Goal: Task Accomplishment & Management: Complete application form

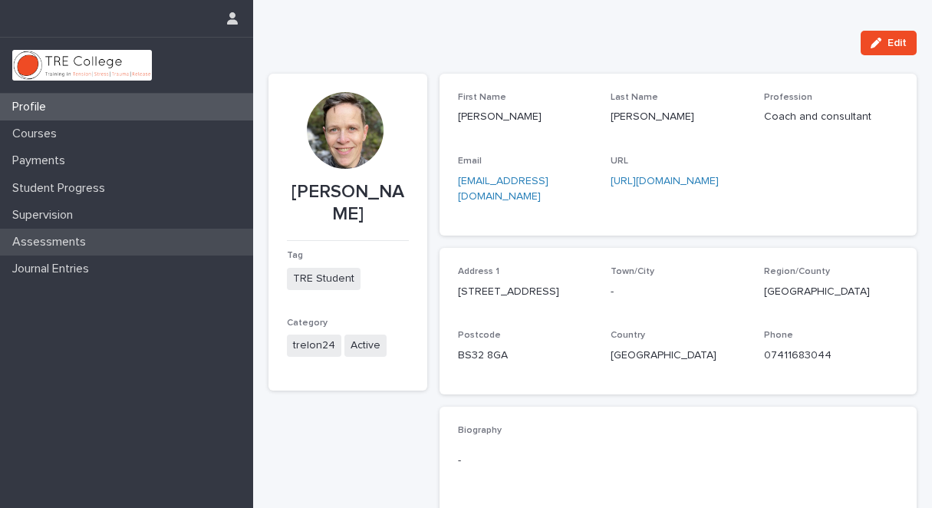
click at [73, 242] on p "Assessments" at bounding box center [52, 242] width 92 height 15
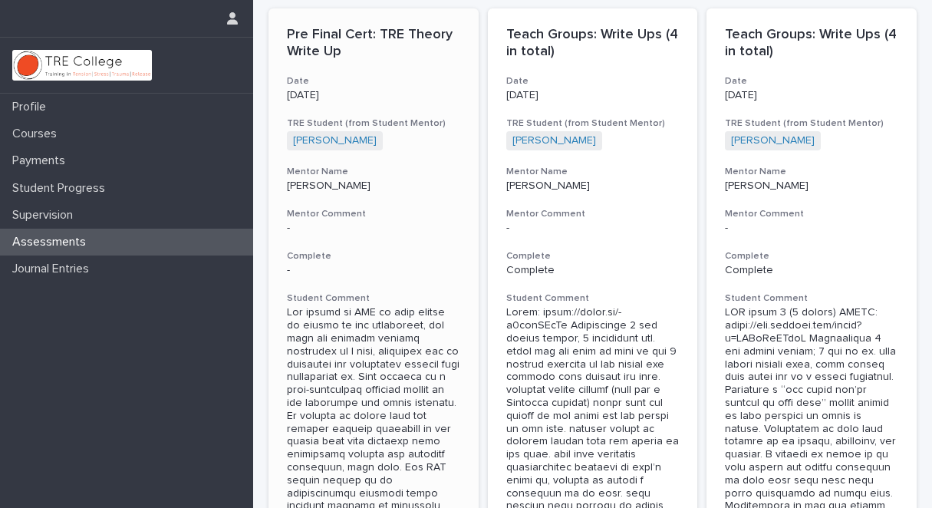
scroll to position [66, 0]
click at [340, 213] on h3 "Mentor Comment" at bounding box center [373, 213] width 173 height 12
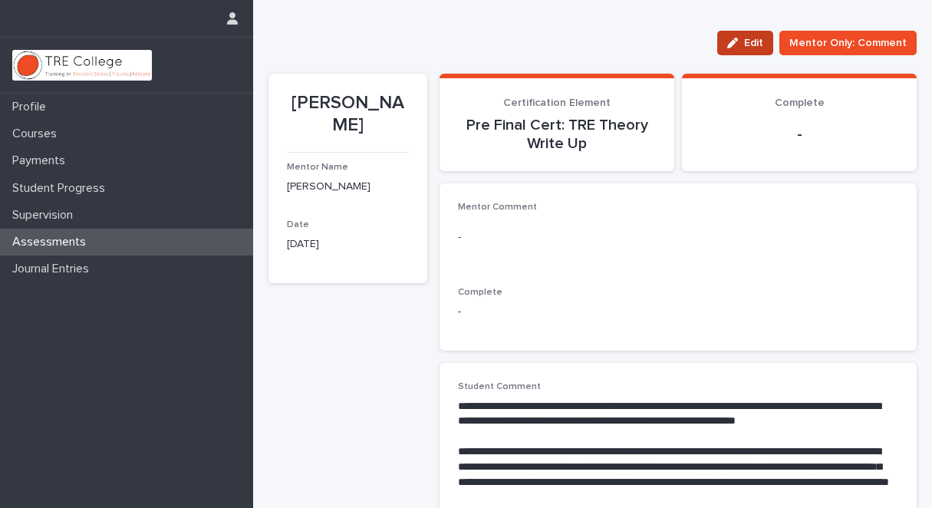
click at [744, 41] on span "Edit" at bounding box center [753, 43] width 19 height 11
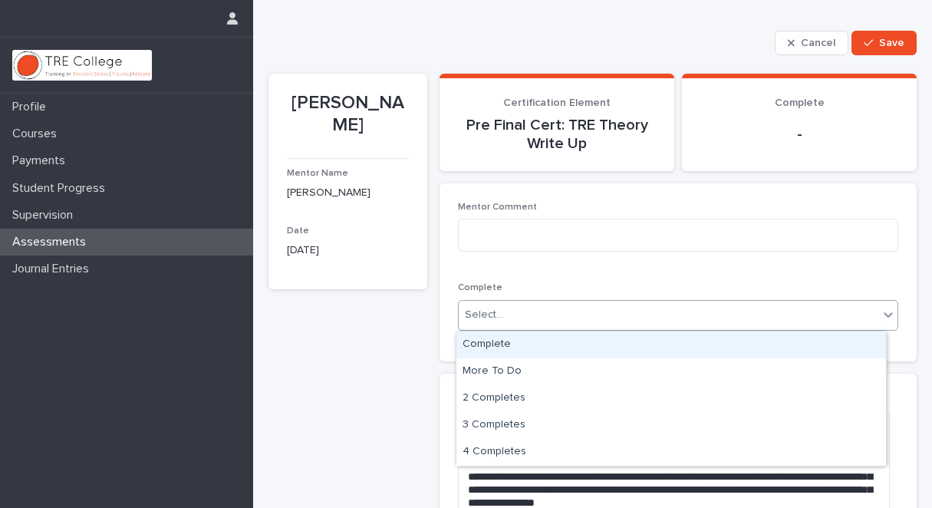
click at [881, 310] on icon at bounding box center [888, 314] width 15 height 15
click at [703, 338] on div "Complete" at bounding box center [671, 344] width 430 height 27
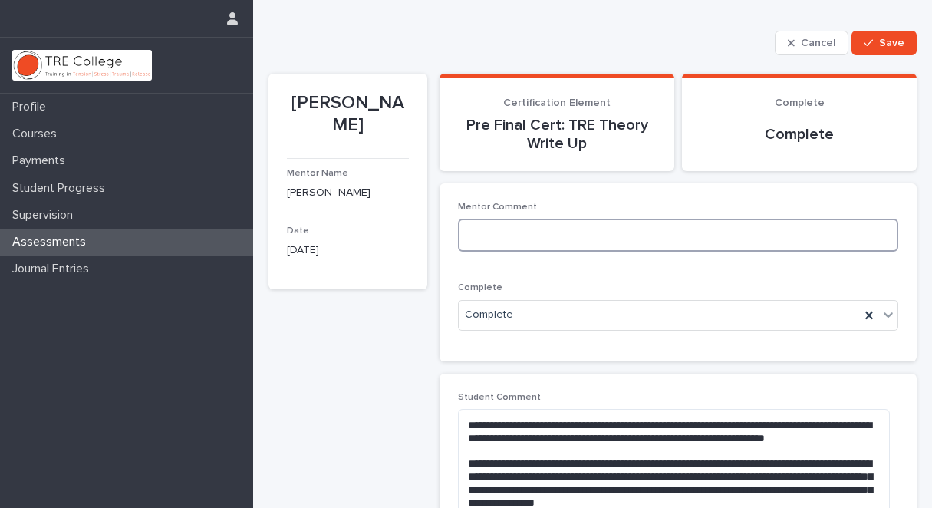
click at [496, 232] on textarea at bounding box center [678, 235] width 440 height 33
click at [572, 236] on textarea "**********" at bounding box center [673, 235] width 431 height 33
click at [724, 231] on textarea "**********" at bounding box center [673, 235] width 431 height 33
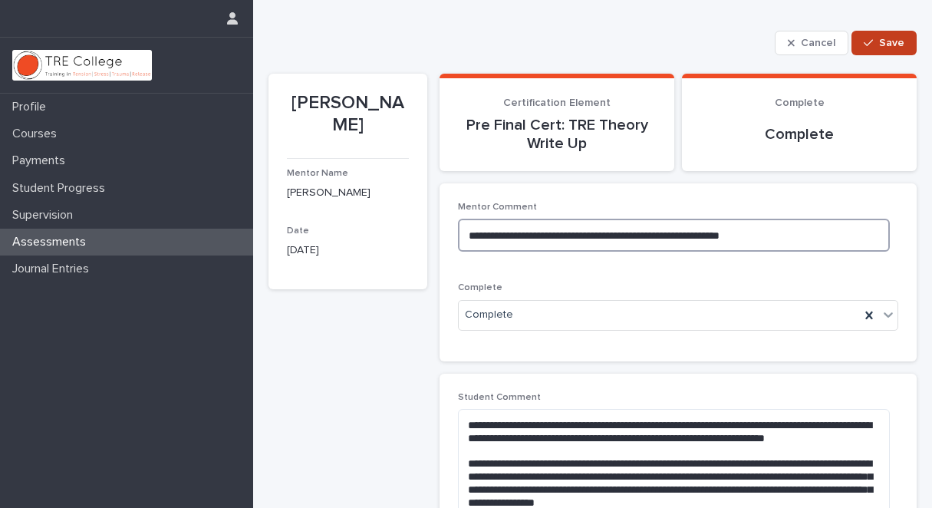
type textarea "**********"
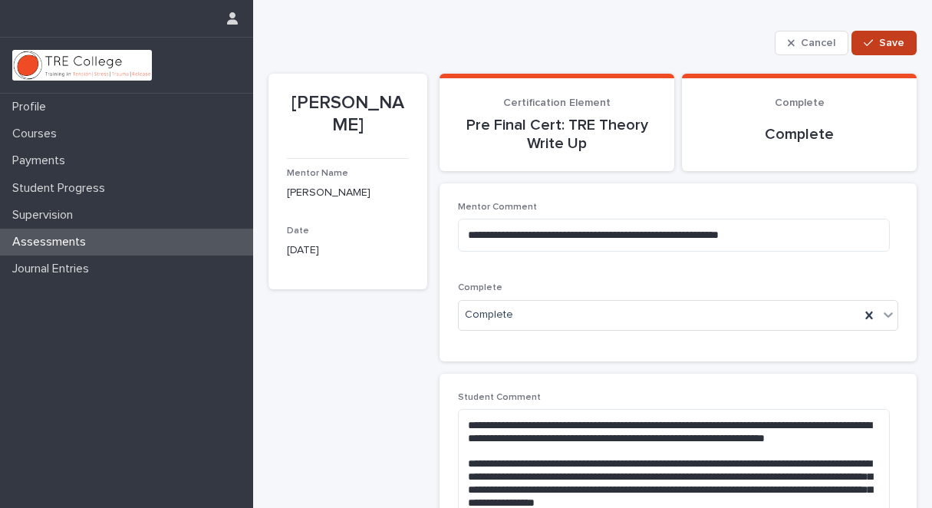
click at [881, 38] on span "Save" at bounding box center [891, 43] width 25 height 11
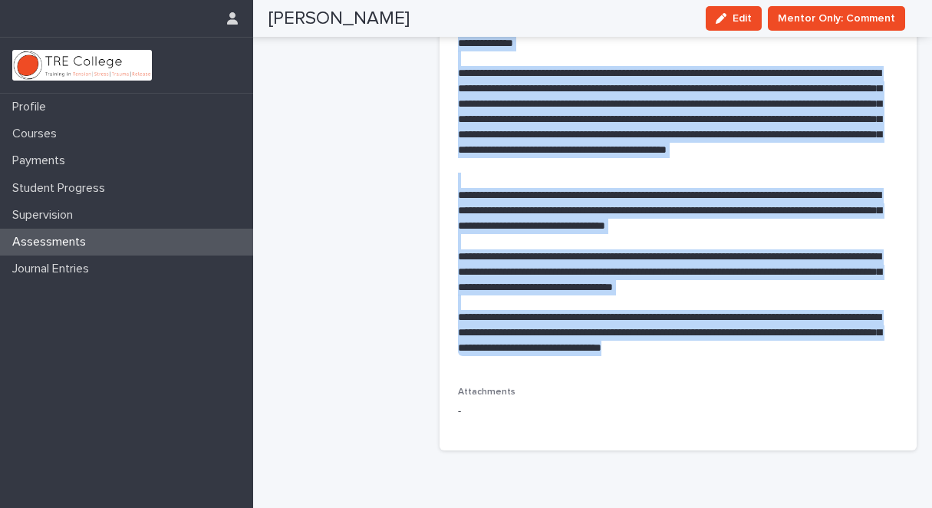
scroll to position [1086, 0]
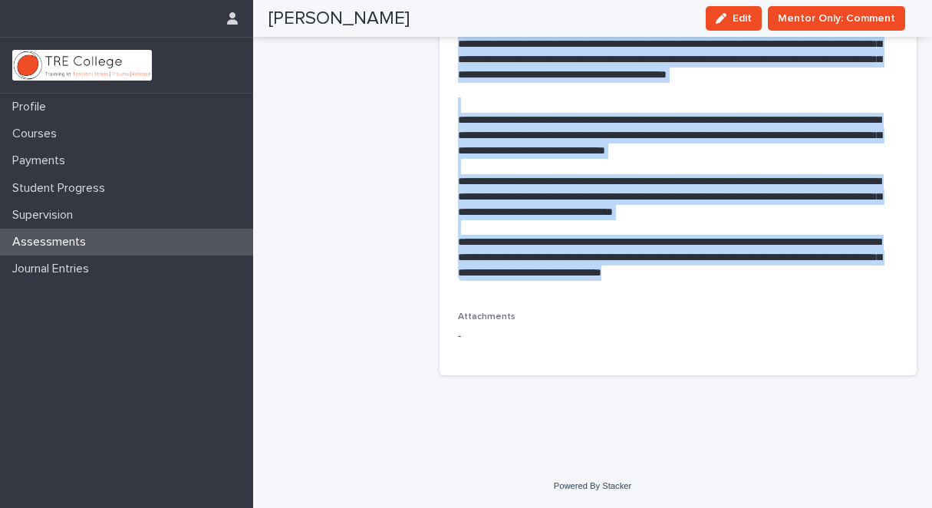
drag, startPoint x: 455, startPoint y: 318, endPoint x: 693, endPoint y: 346, distance: 239.5
copy div "**********"
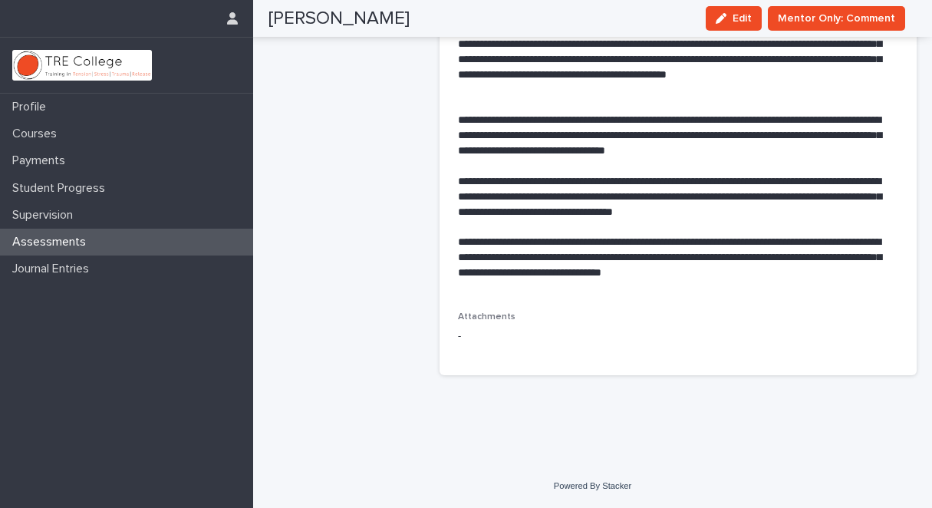
click at [128, 243] on div "Assessments" at bounding box center [126, 242] width 253 height 27
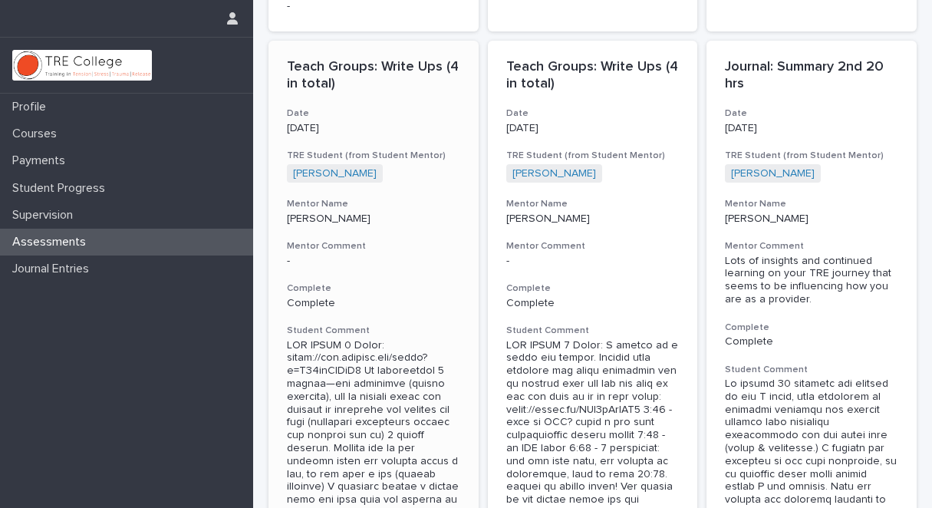
scroll to position [2079, 0]
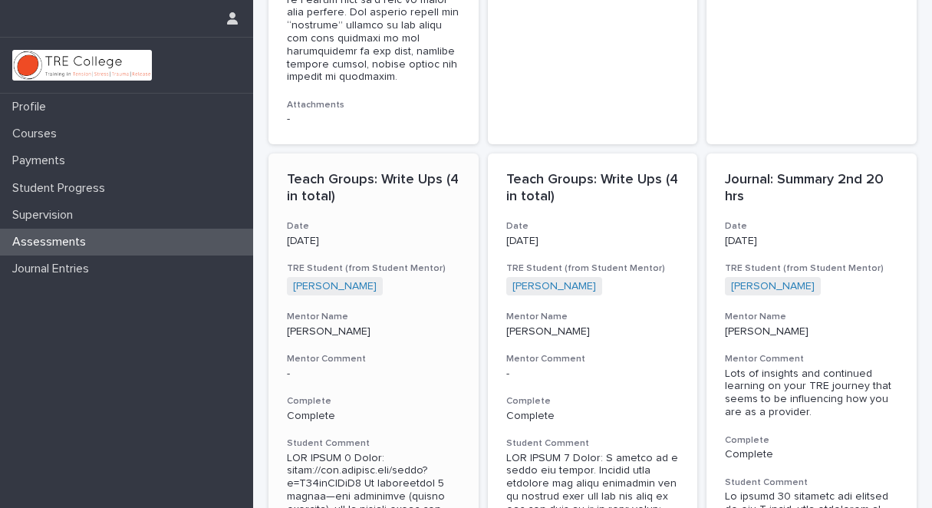
click at [343, 353] on h3 "Mentor Comment" at bounding box center [373, 359] width 173 height 12
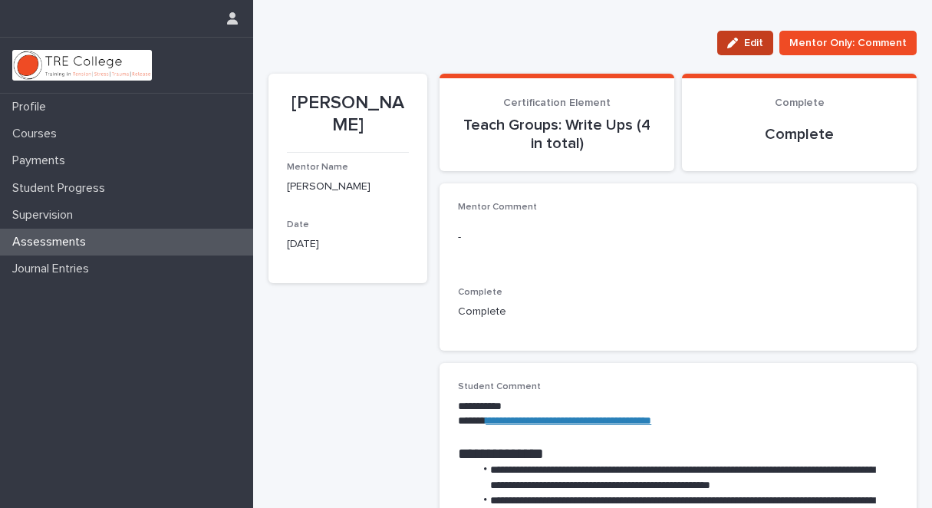
click at [744, 42] on span "Edit" at bounding box center [753, 43] width 19 height 11
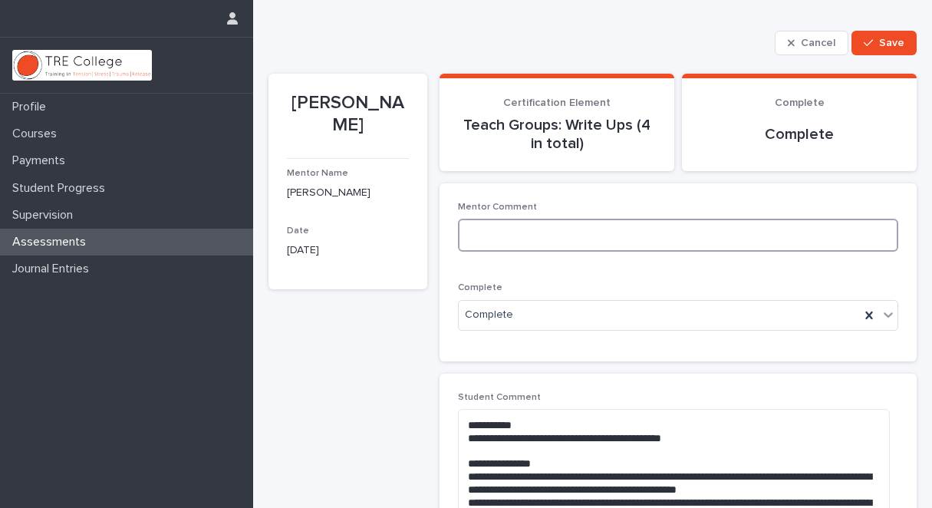
click at [469, 226] on textarea at bounding box center [678, 235] width 440 height 33
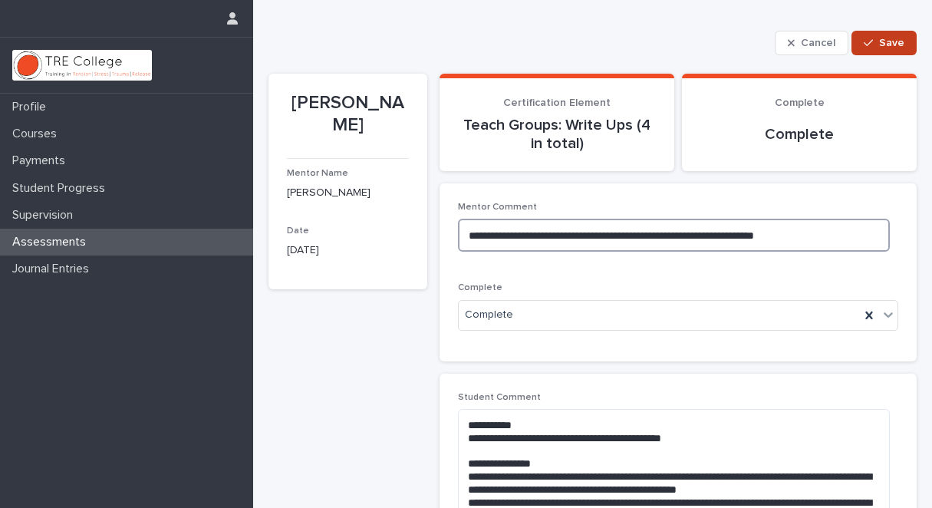
type textarea "**********"
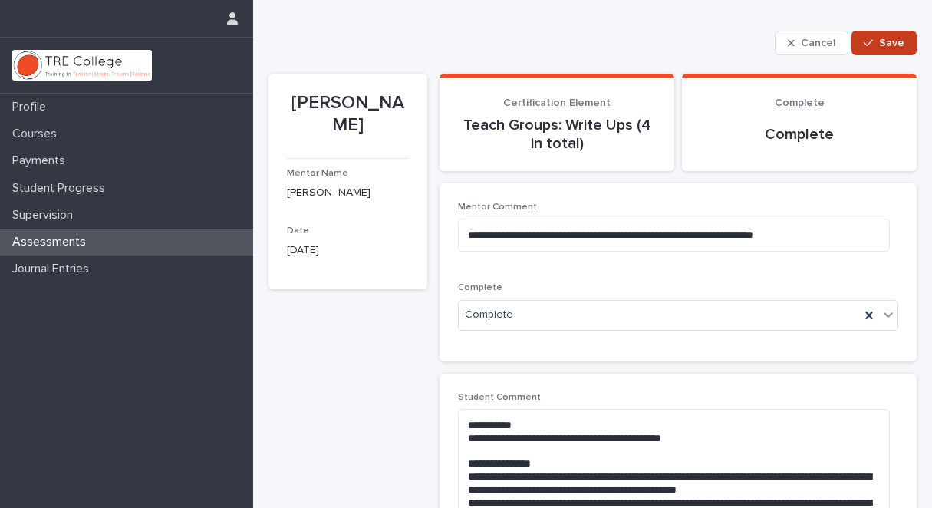
click at [879, 41] on span "Save" at bounding box center [891, 43] width 25 height 11
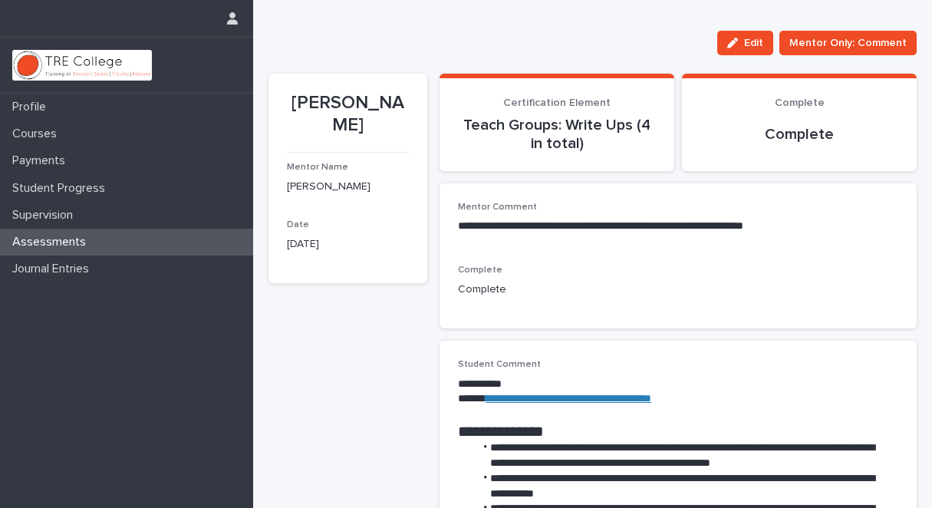
click at [178, 237] on div "Assessments" at bounding box center [126, 242] width 253 height 27
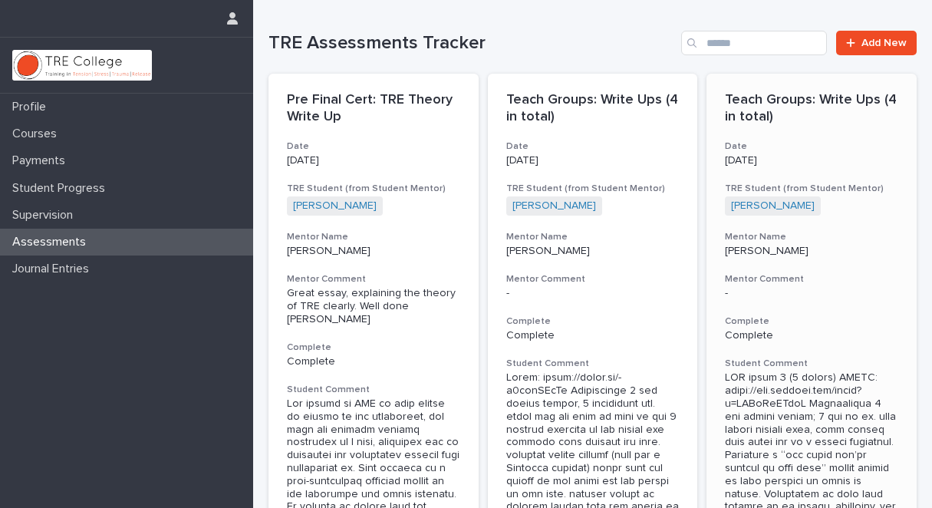
click at [736, 278] on h3 "Mentor Comment" at bounding box center [811, 279] width 173 height 12
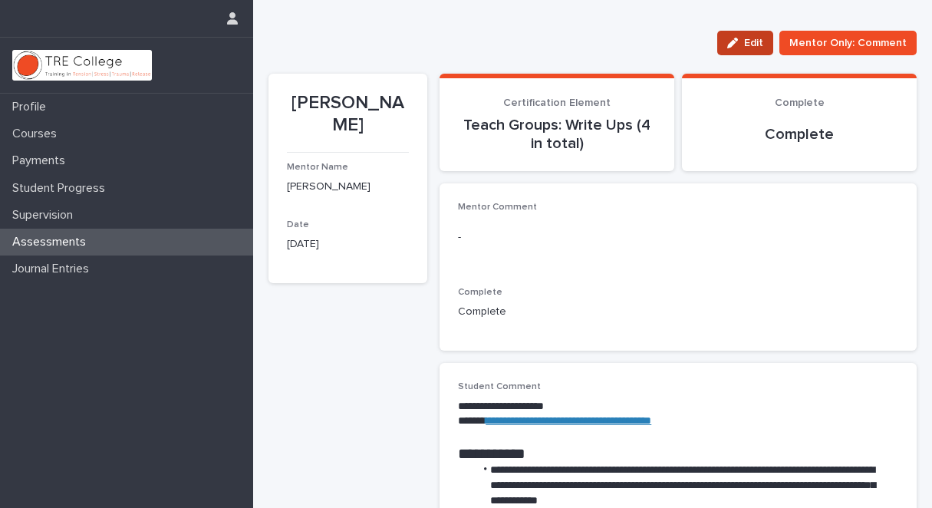
click at [750, 41] on span "Edit" at bounding box center [753, 43] width 19 height 11
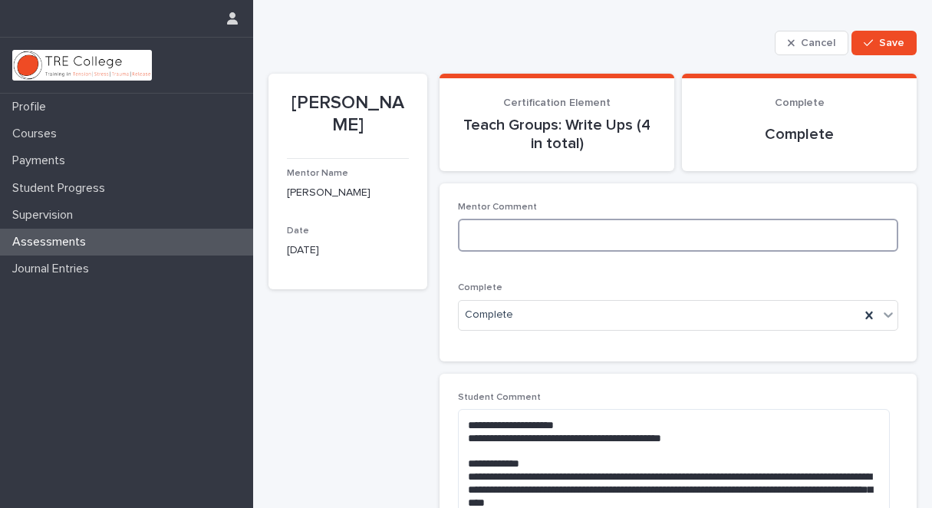
click at [464, 229] on textarea at bounding box center [678, 235] width 440 height 33
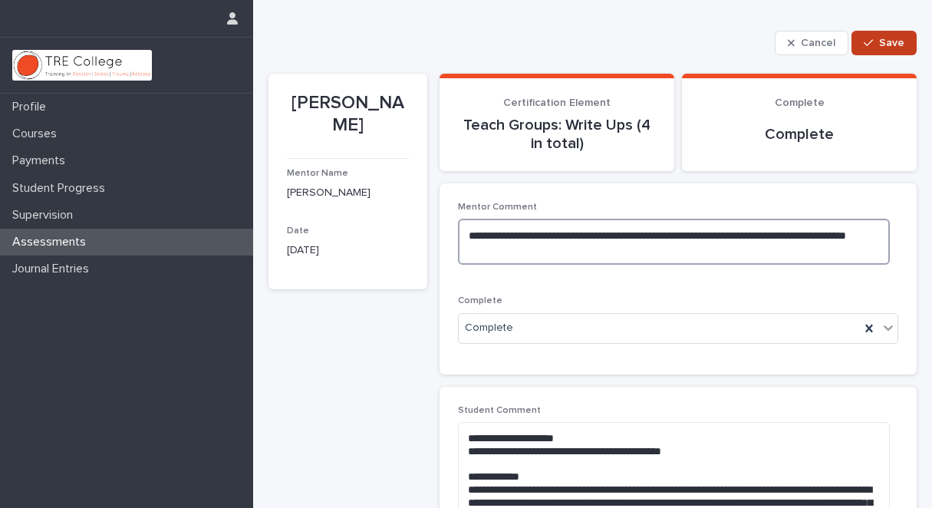
type textarea "**********"
click at [879, 38] on span "Save" at bounding box center [891, 43] width 25 height 11
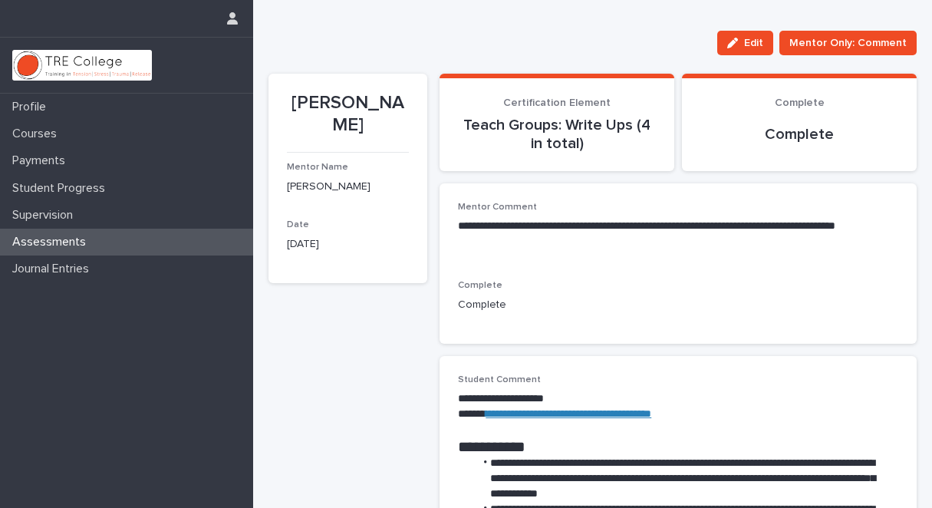
click at [170, 240] on div "Assessments" at bounding box center [126, 242] width 253 height 27
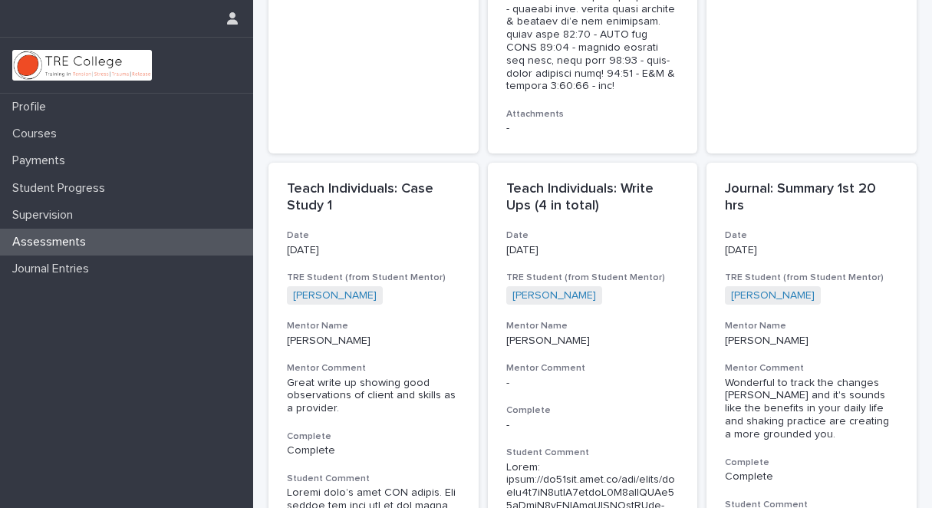
scroll to position [3923, 0]
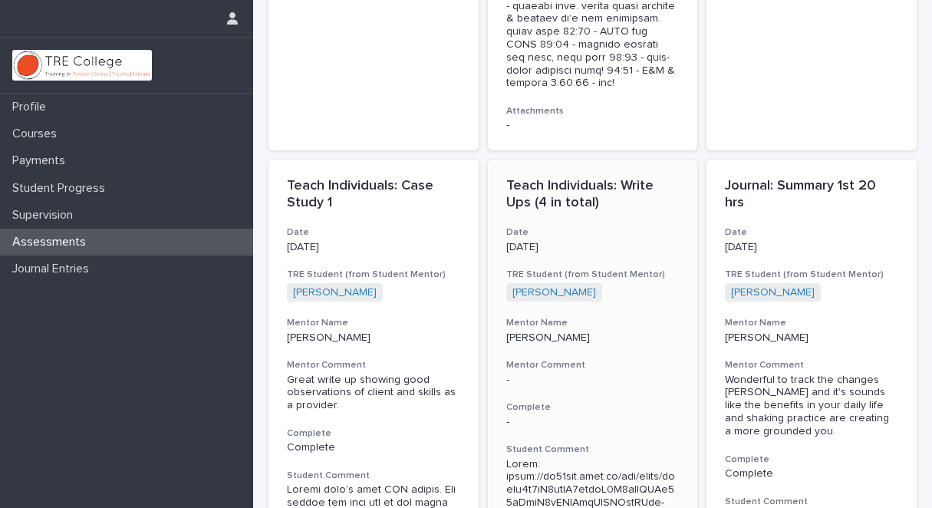
click at [532, 401] on h3 "Complete" at bounding box center [592, 407] width 173 height 12
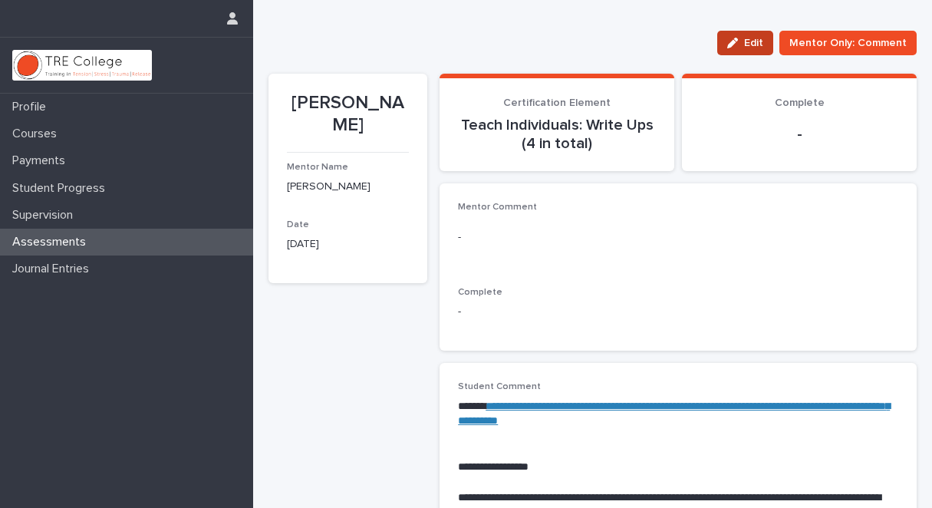
click at [746, 41] on span "Edit" at bounding box center [753, 43] width 19 height 11
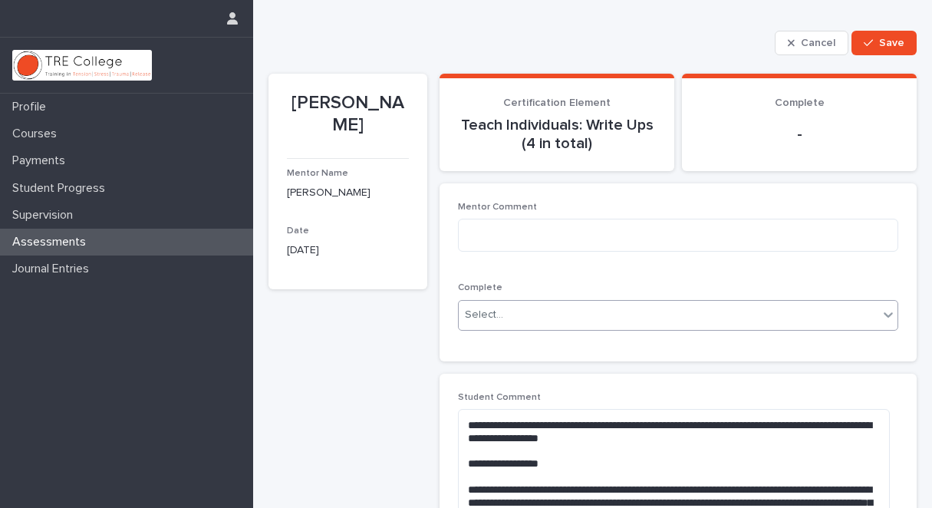
click at [881, 311] on icon at bounding box center [888, 314] width 15 height 15
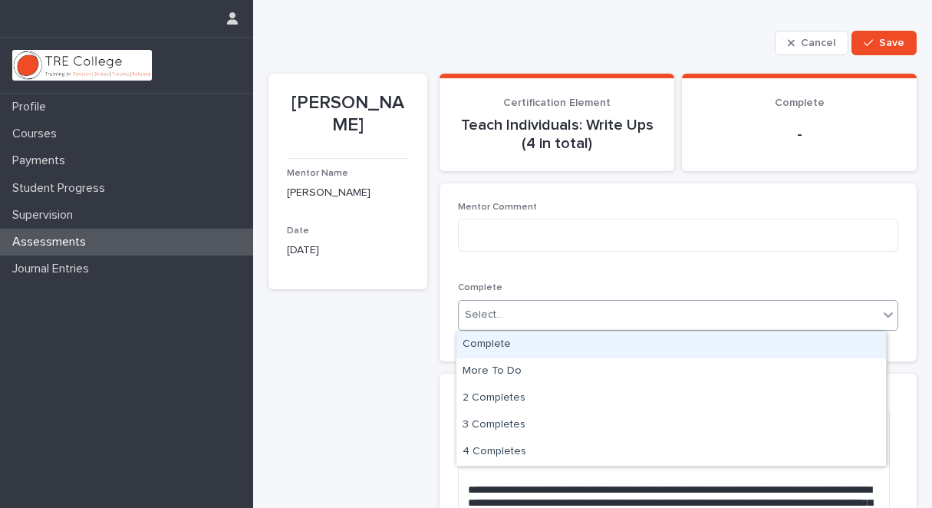
click at [679, 344] on div "Complete" at bounding box center [671, 344] width 430 height 27
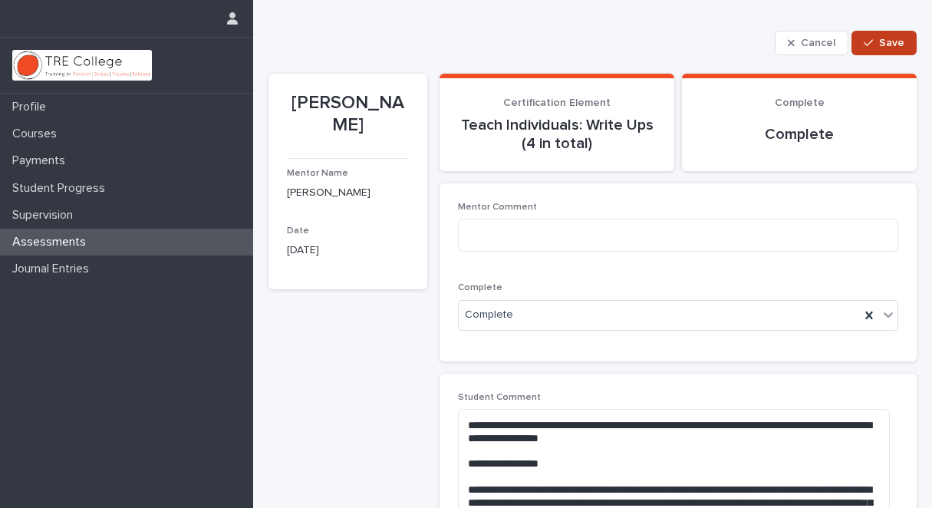
click at [880, 40] on span "Save" at bounding box center [891, 43] width 25 height 11
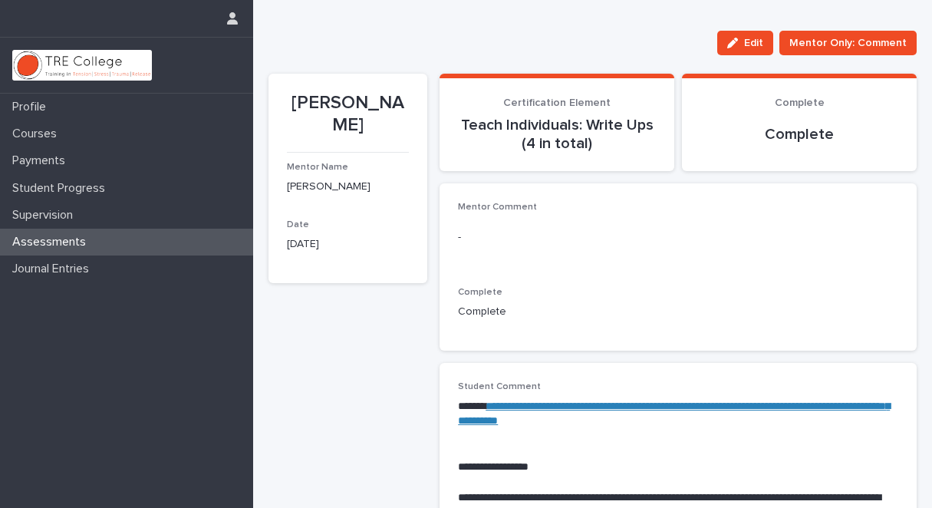
click at [746, 40] on span "Edit" at bounding box center [753, 43] width 19 height 11
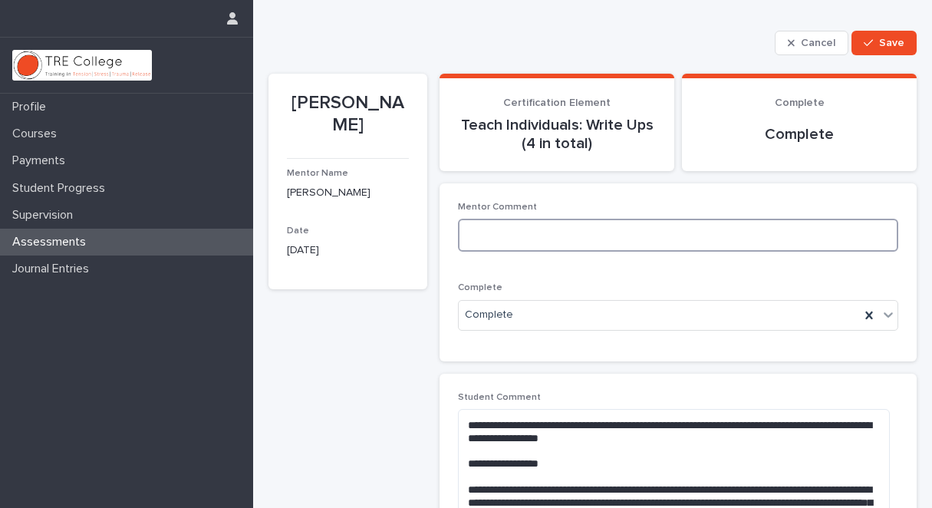
click at [480, 223] on textarea at bounding box center [678, 235] width 440 height 33
type textarea "**********"
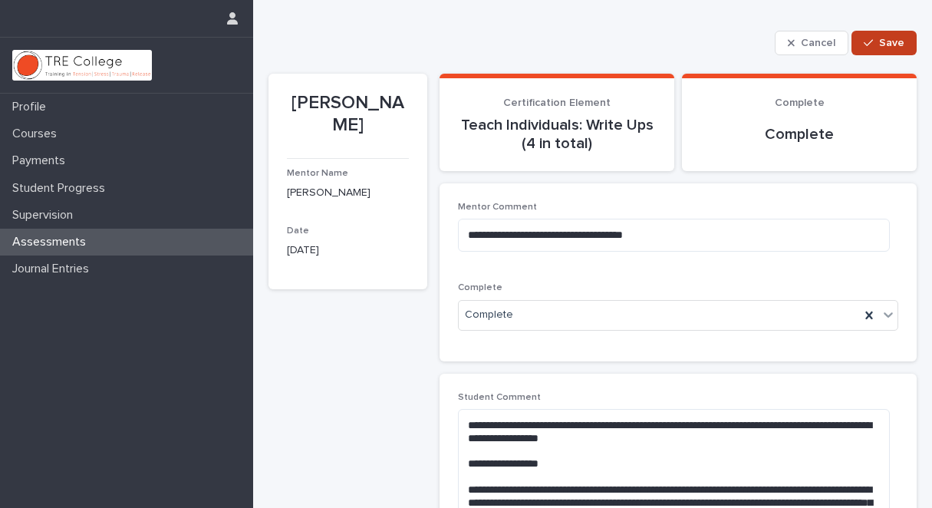
click at [887, 39] on span "Save" at bounding box center [891, 43] width 25 height 11
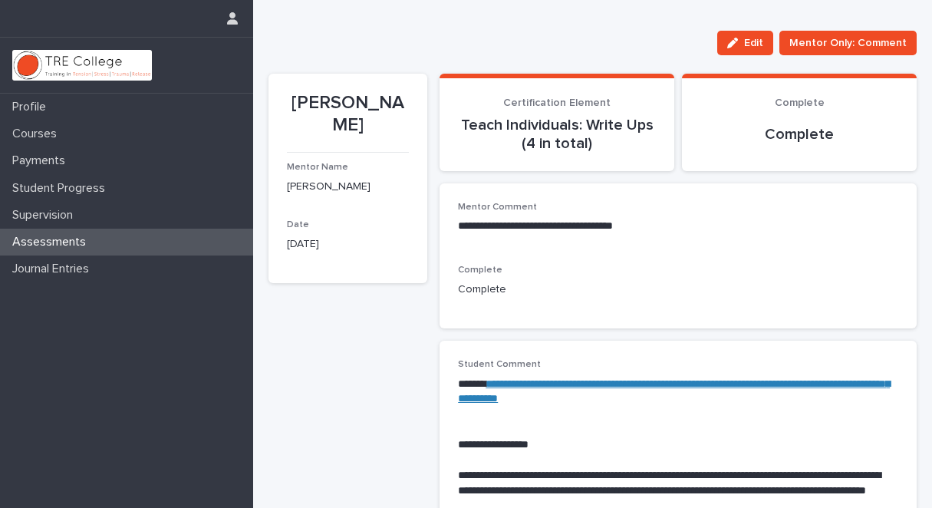
click at [160, 242] on div "Assessments" at bounding box center [126, 242] width 253 height 27
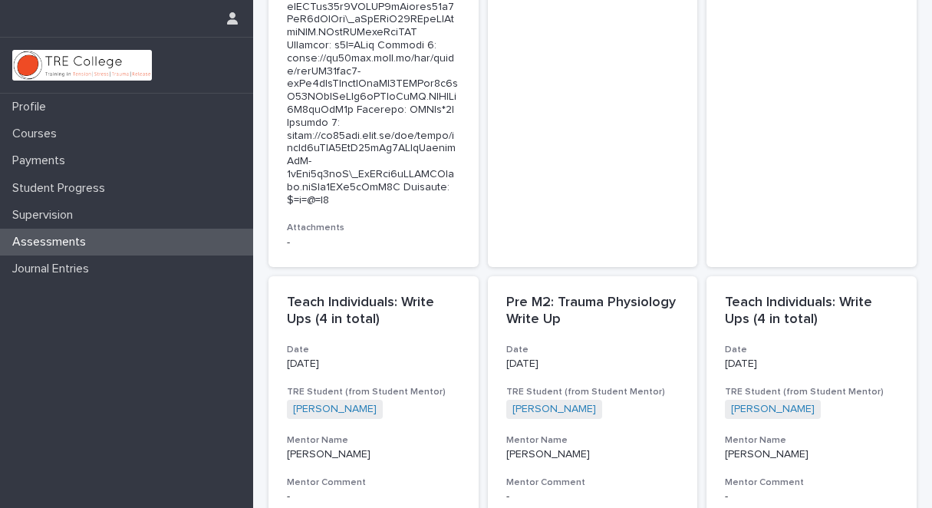
scroll to position [6853, 0]
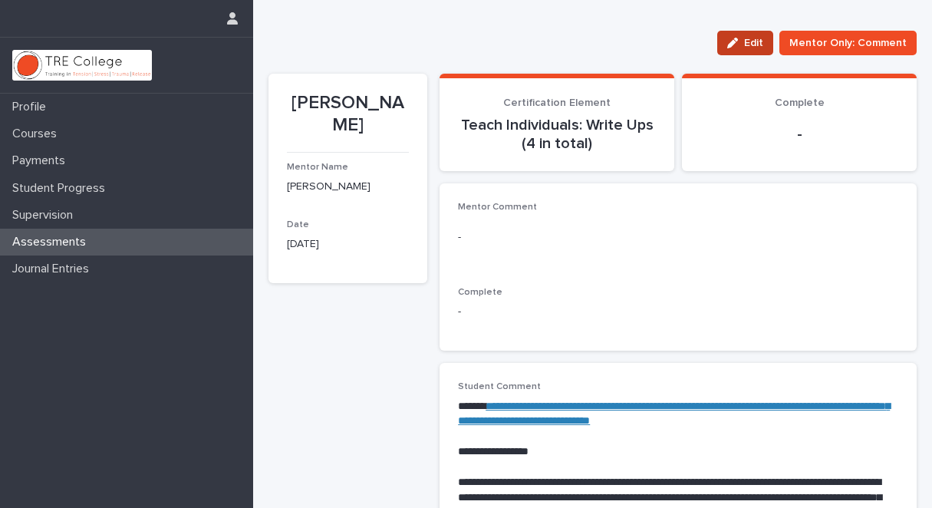
click at [750, 35] on button "Edit" at bounding box center [745, 43] width 56 height 25
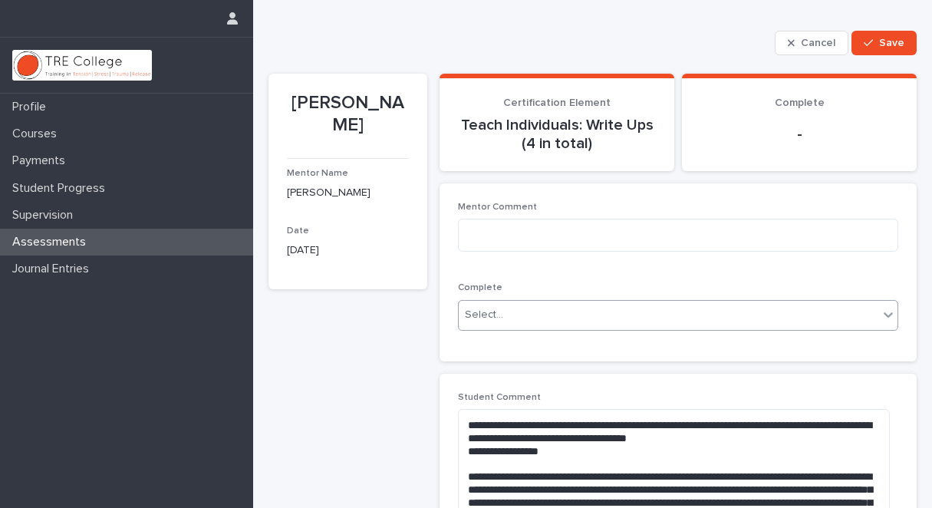
click at [881, 312] on icon at bounding box center [888, 314] width 15 height 15
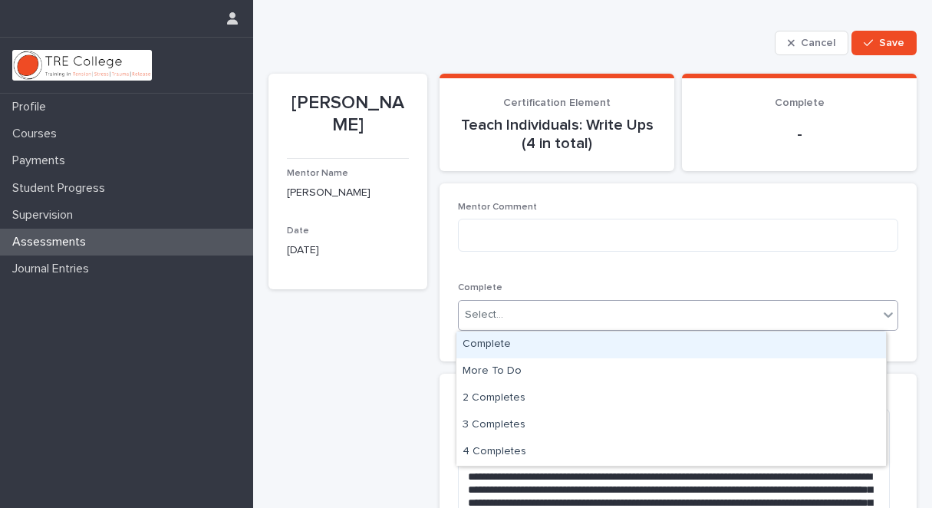
click at [758, 346] on div "Complete" at bounding box center [671, 344] width 430 height 27
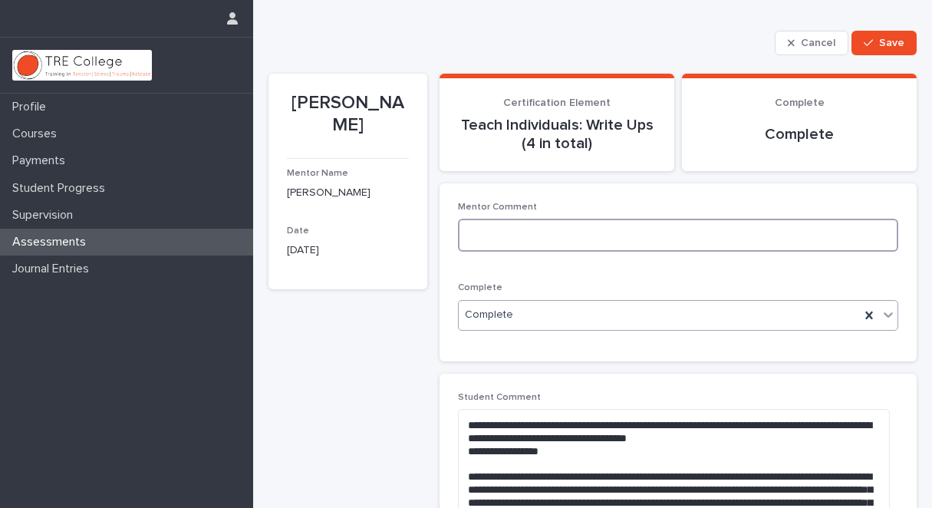
click at [475, 232] on textarea at bounding box center [678, 235] width 440 height 33
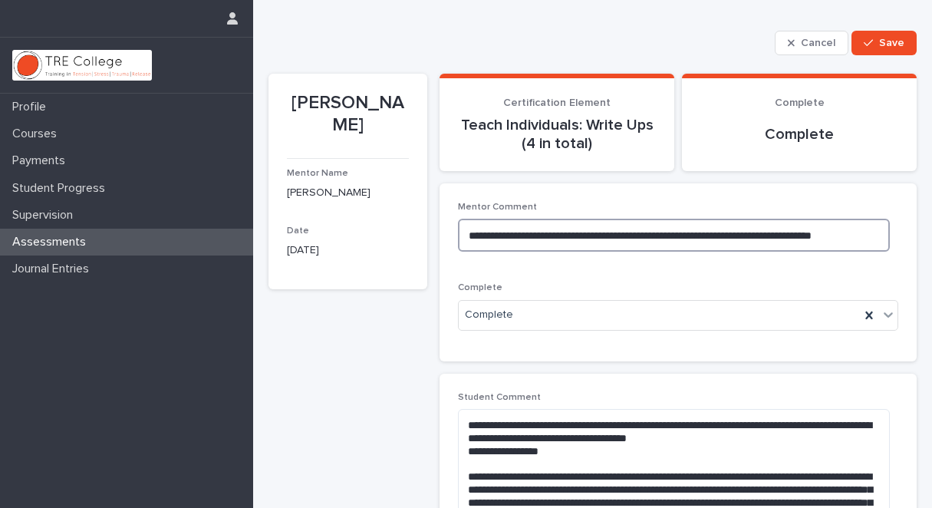
drag, startPoint x: 683, startPoint y: 234, endPoint x: 700, endPoint y: 234, distance: 17.6
click at [687, 234] on textarea "**********" at bounding box center [673, 235] width 431 height 33
click at [861, 235] on textarea "**********" at bounding box center [673, 235] width 431 height 33
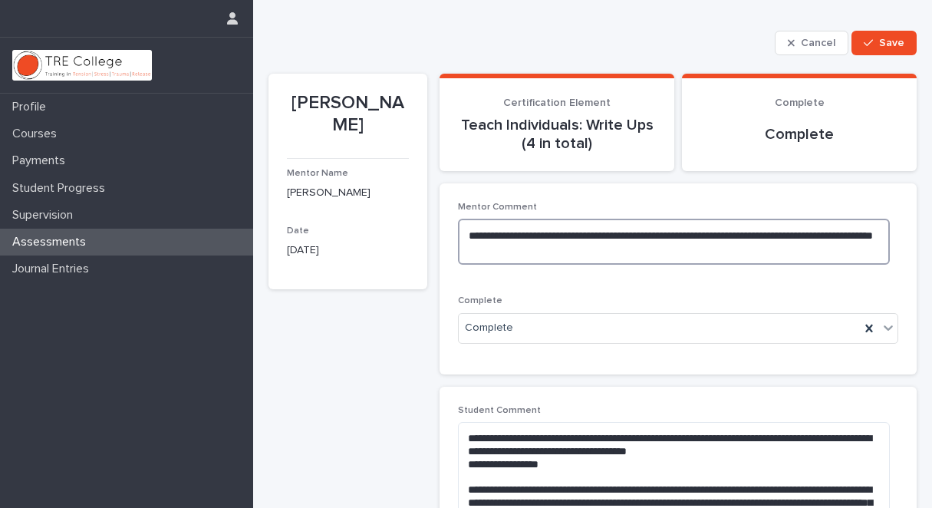
type textarea "**********"
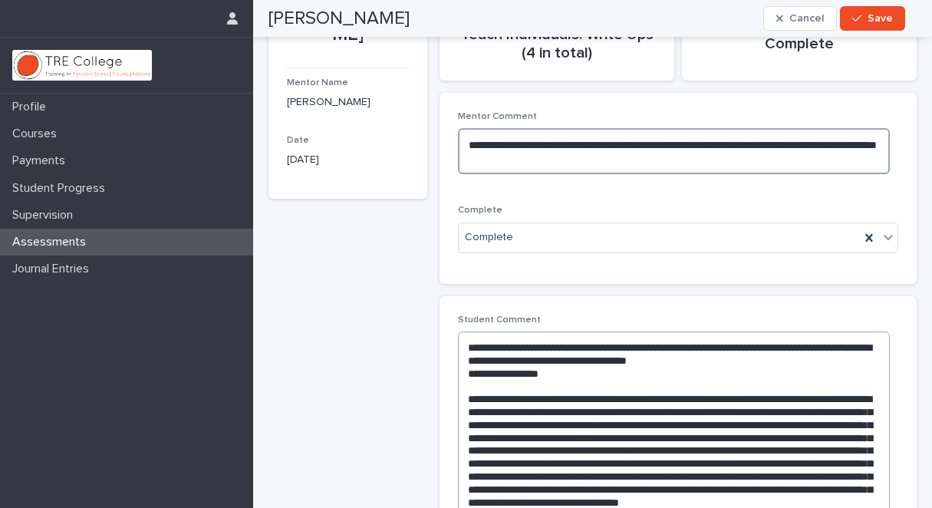
scroll to position [5, 0]
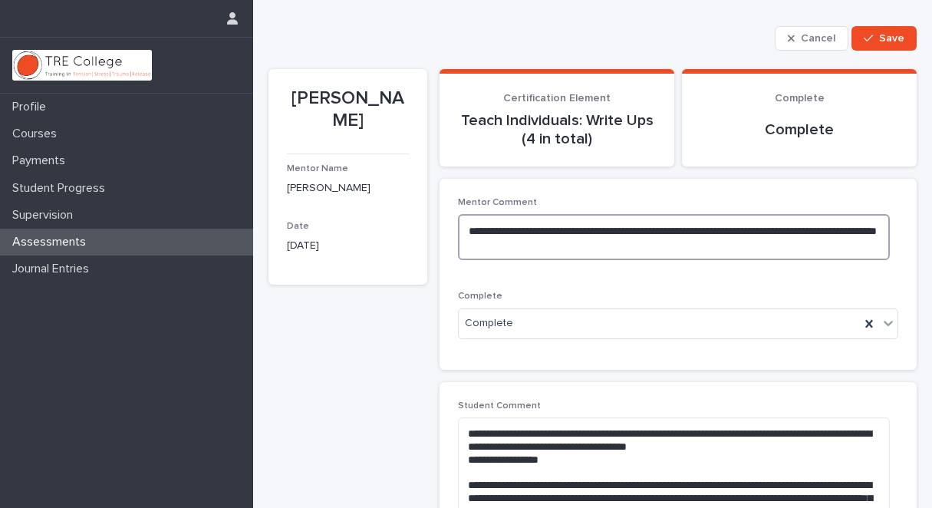
drag, startPoint x: 465, startPoint y: 232, endPoint x: 561, endPoint y: 248, distance: 97.2
click at [562, 249] on textarea "**********" at bounding box center [673, 237] width 431 height 46
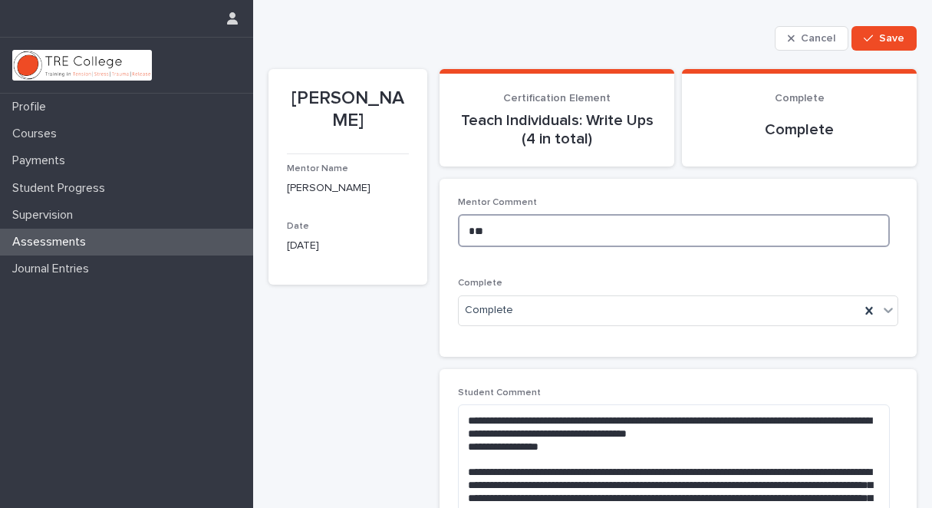
type textarea "*"
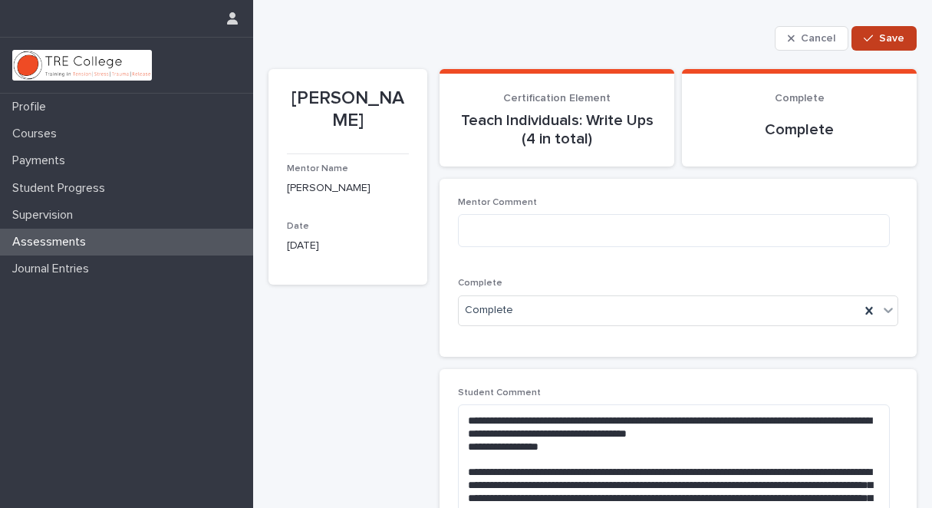
click at [879, 38] on span "Save" at bounding box center [891, 38] width 25 height 11
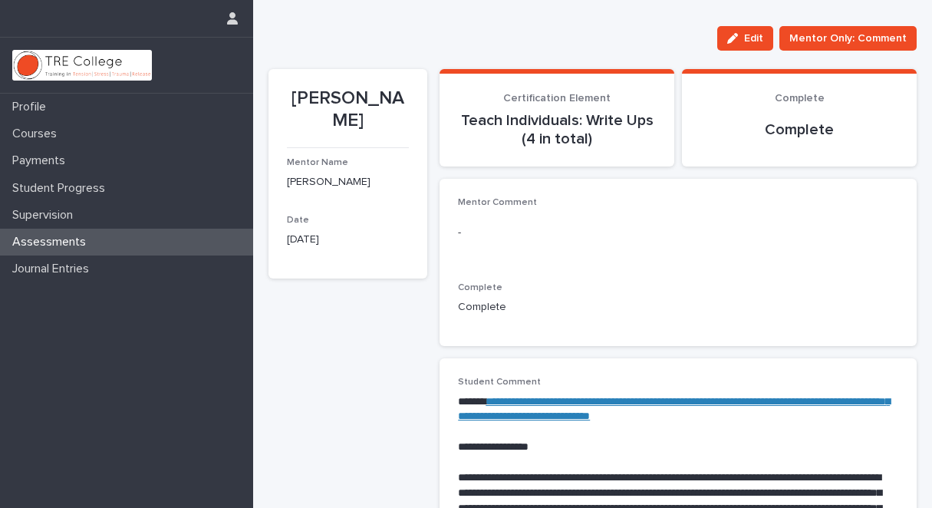
scroll to position [0, 0]
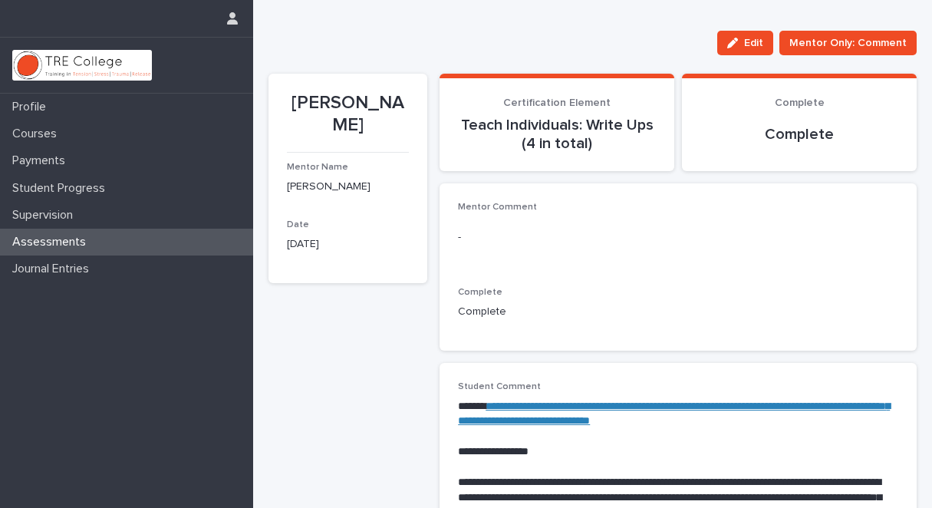
click at [163, 239] on div "Assessments" at bounding box center [126, 242] width 253 height 27
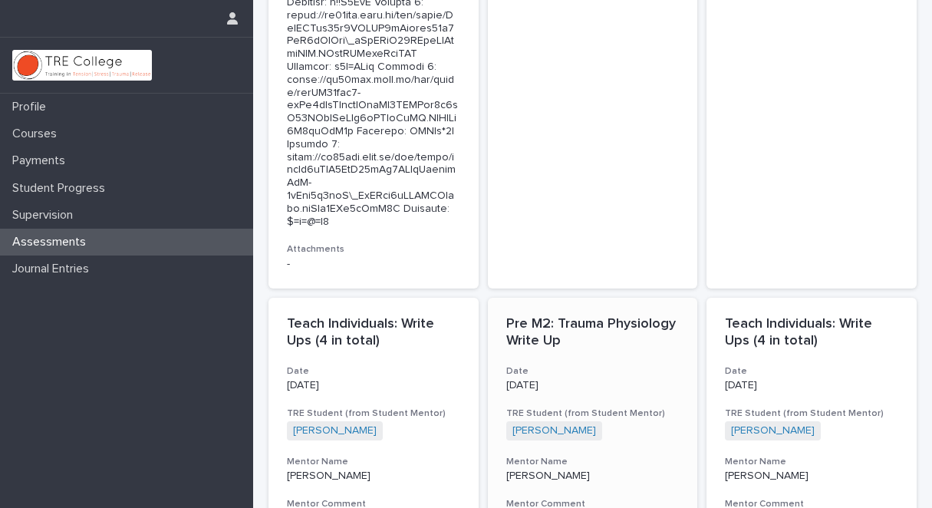
scroll to position [6836, 0]
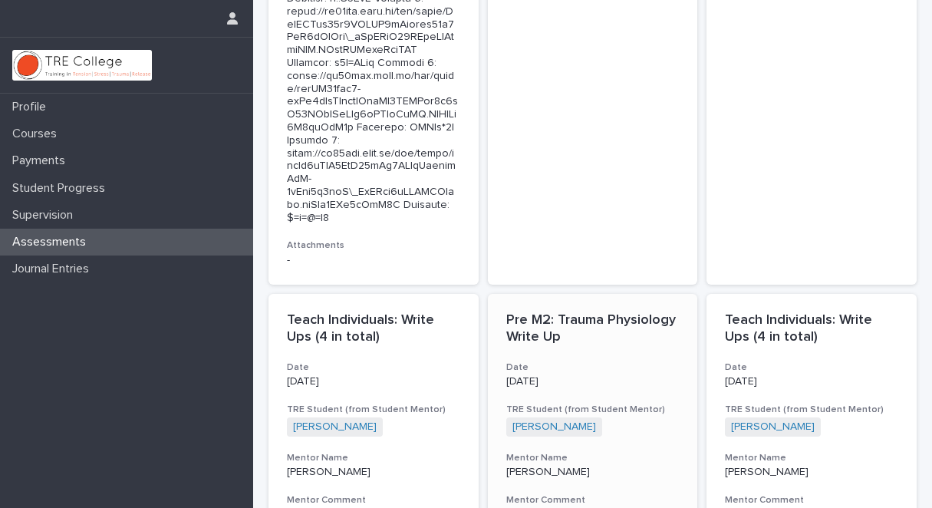
click at [553, 494] on h3 "Mentor Comment" at bounding box center [592, 500] width 173 height 12
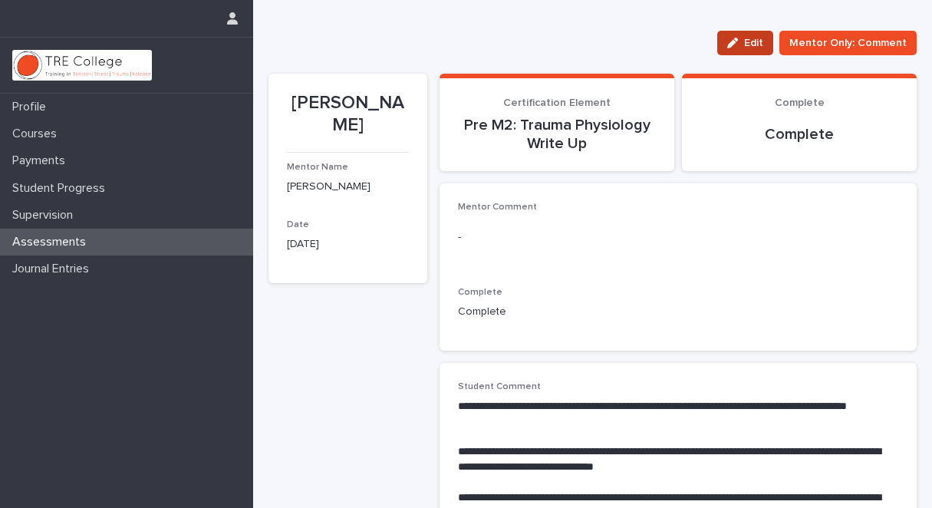
click at [748, 41] on span "Edit" at bounding box center [753, 43] width 19 height 11
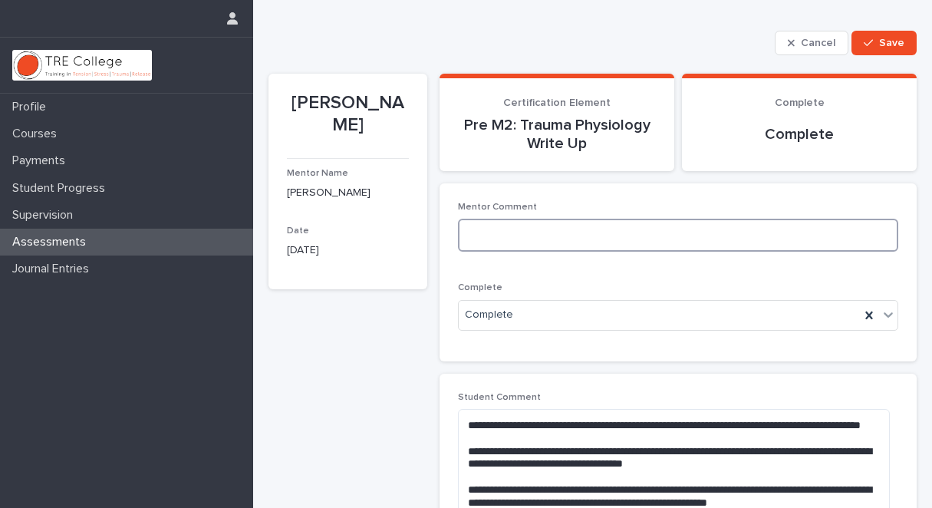
click at [474, 233] on textarea at bounding box center [678, 235] width 440 height 33
type textarea "**********"
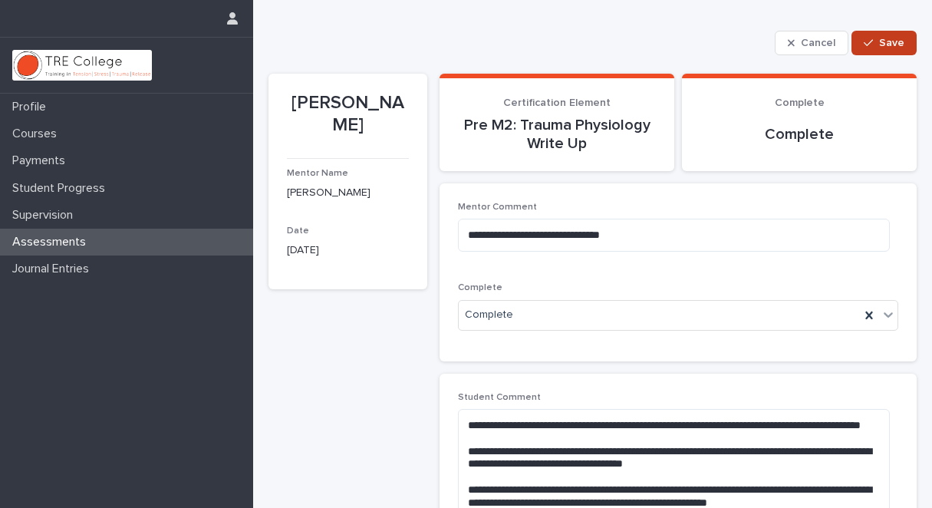
click at [885, 39] on span "Save" at bounding box center [891, 43] width 25 height 11
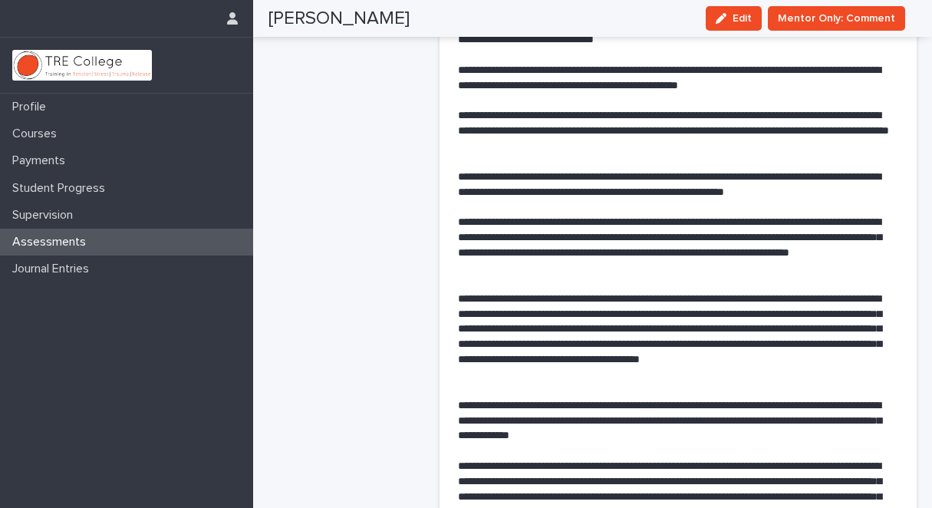
scroll to position [393, 0]
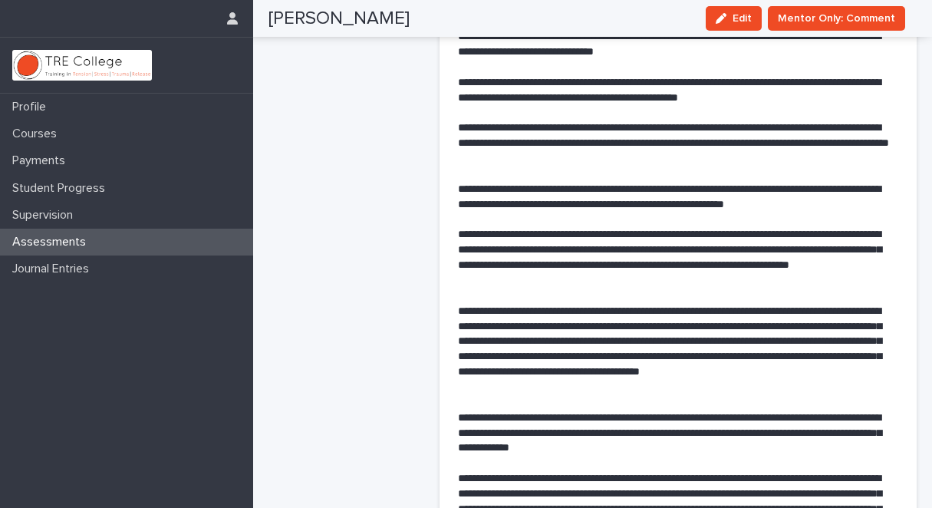
click at [116, 241] on div "Assessments" at bounding box center [126, 242] width 253 height 27
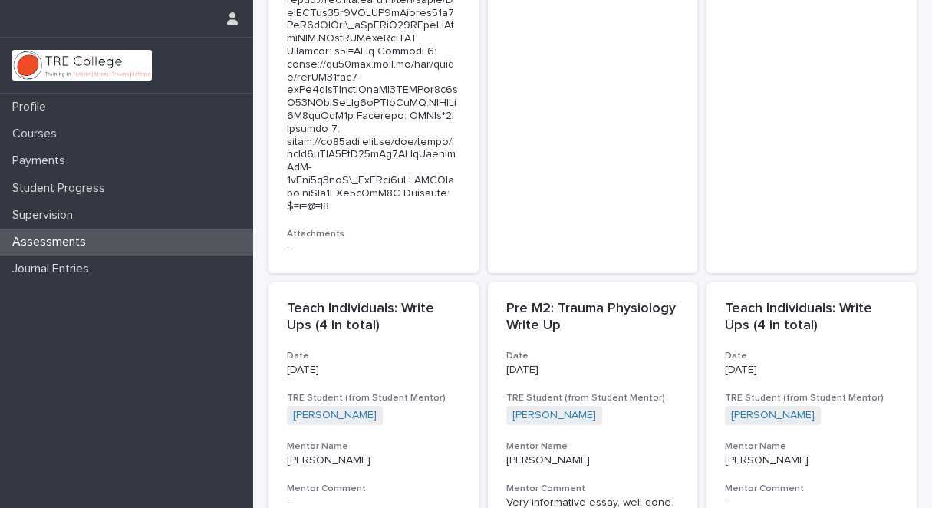
scroll to position [6854, 0]
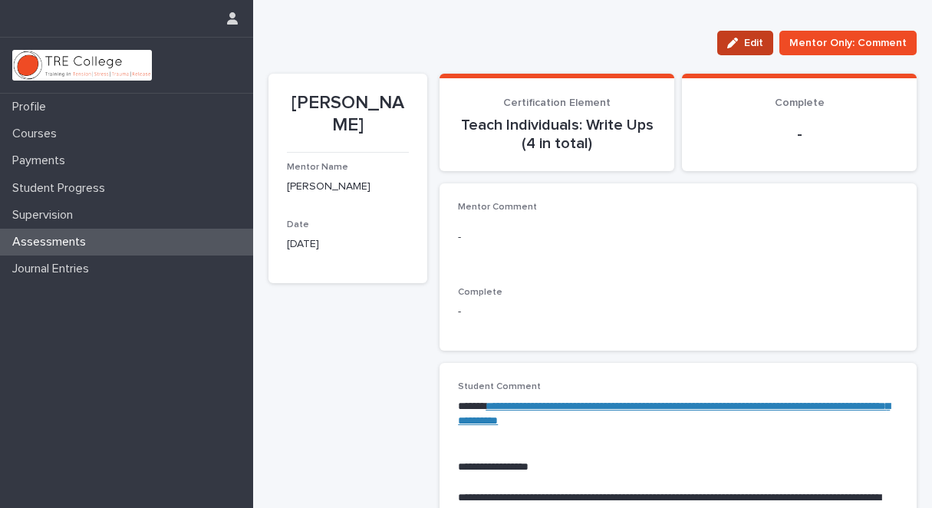
click at [748, 40] on span "Edit" at bounding box center [753, 43] width 19 height 11
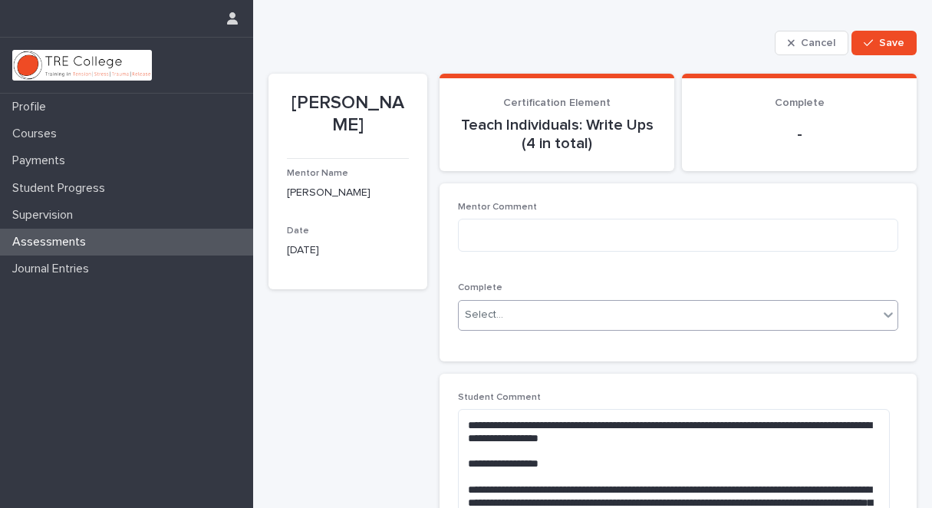
click at [884, 312] on icon at bounding box center [888, 314] width 9 height 5
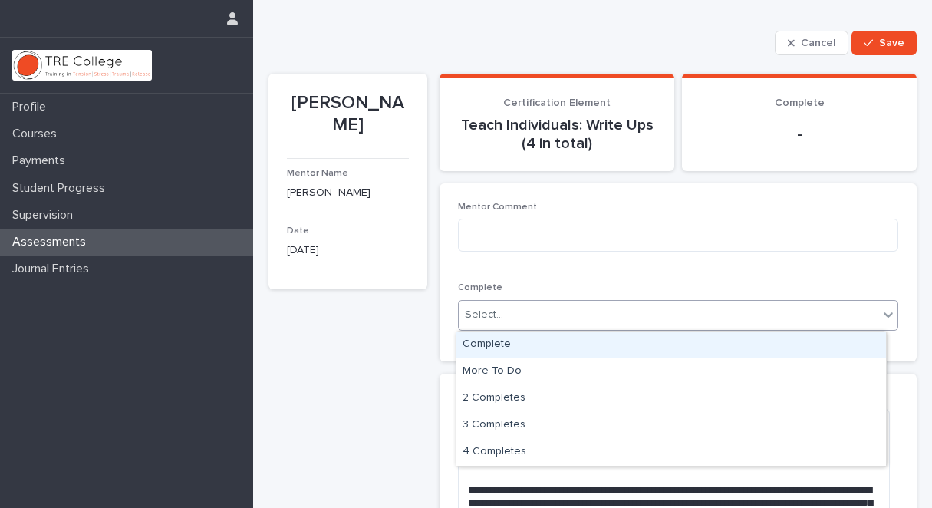
click at [783, 343] on div "Complete" at bounding box center [671, 344] width 430 height 27
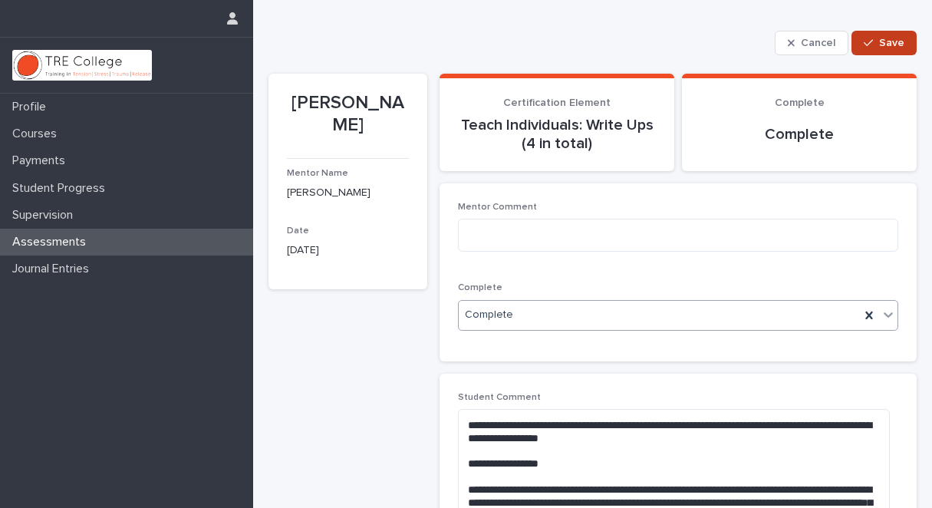
click at [883, 35] on button "Save" at bounding box center [884, 43] width 65 height 25
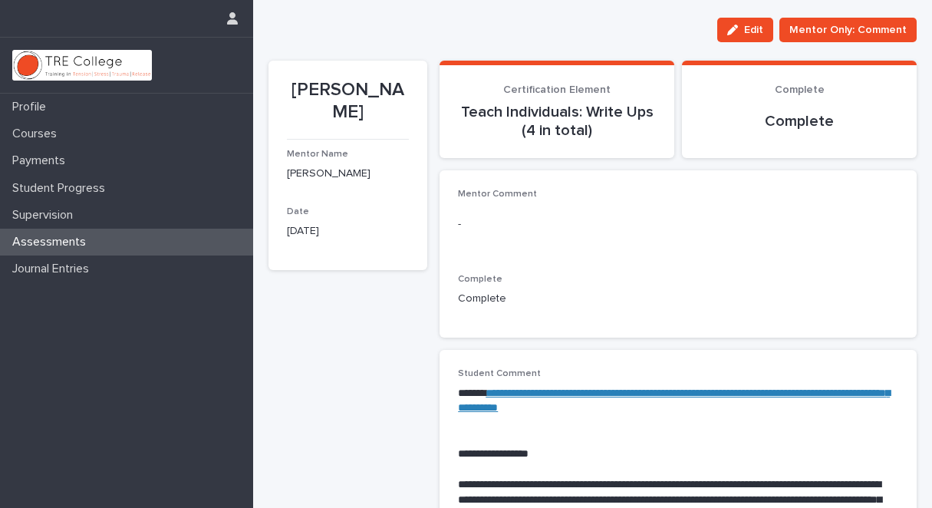
scroll to position [12, 0]
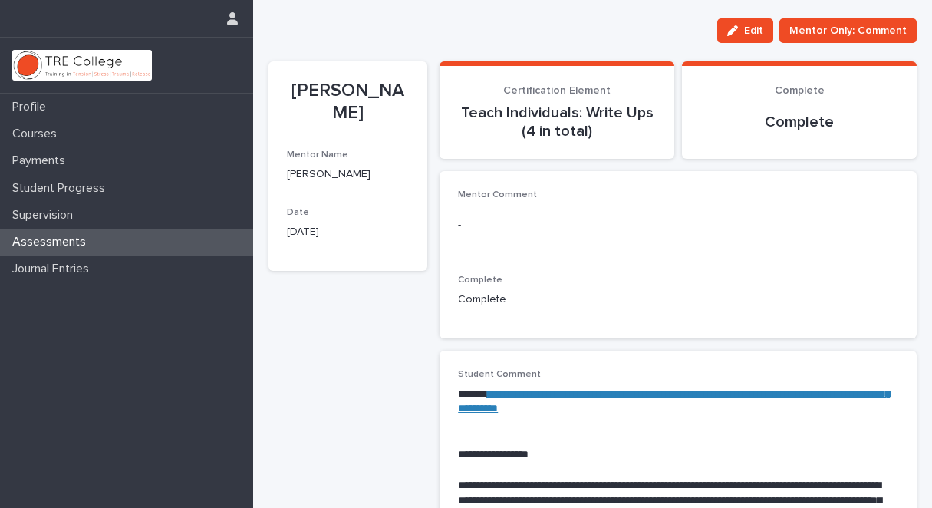
click at [157, 239] on div "Assessments" at bounding box center [126, 242] width 253 height 27
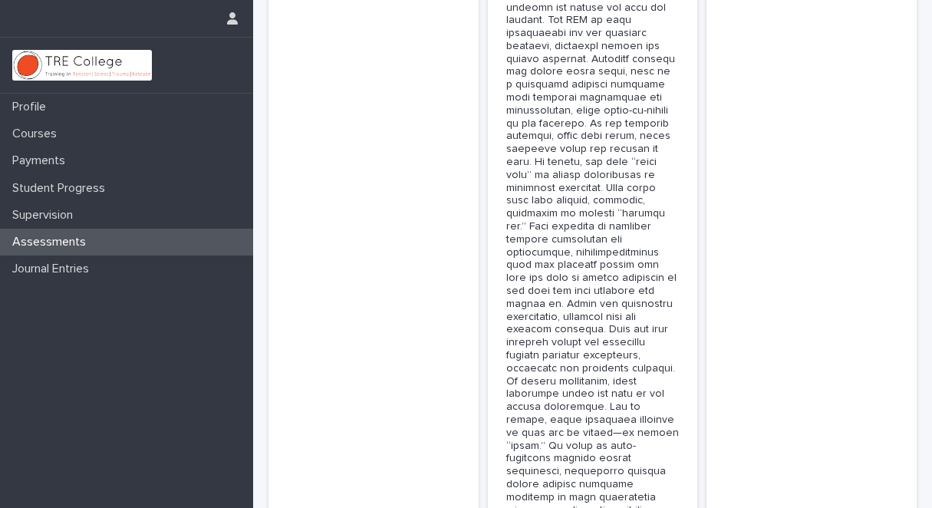
scroll to position [8441, 0]
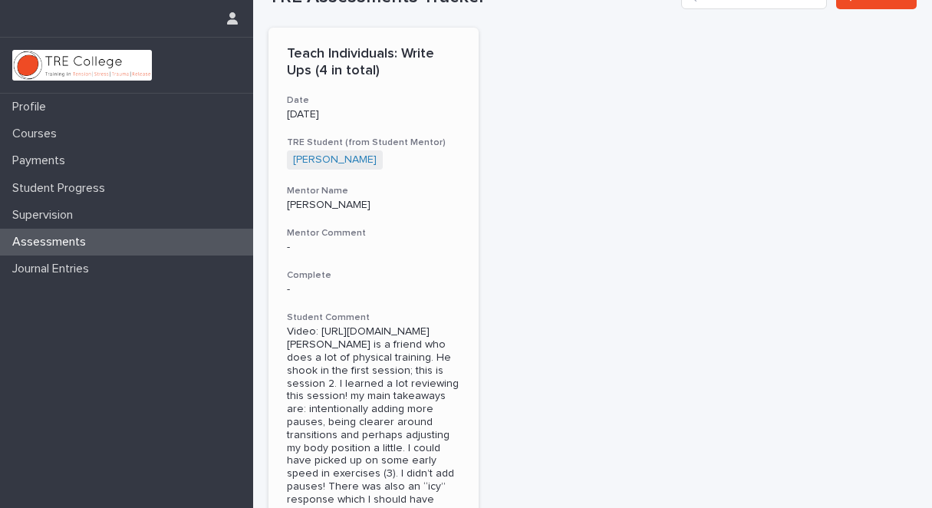
scroll to position [51, 0]
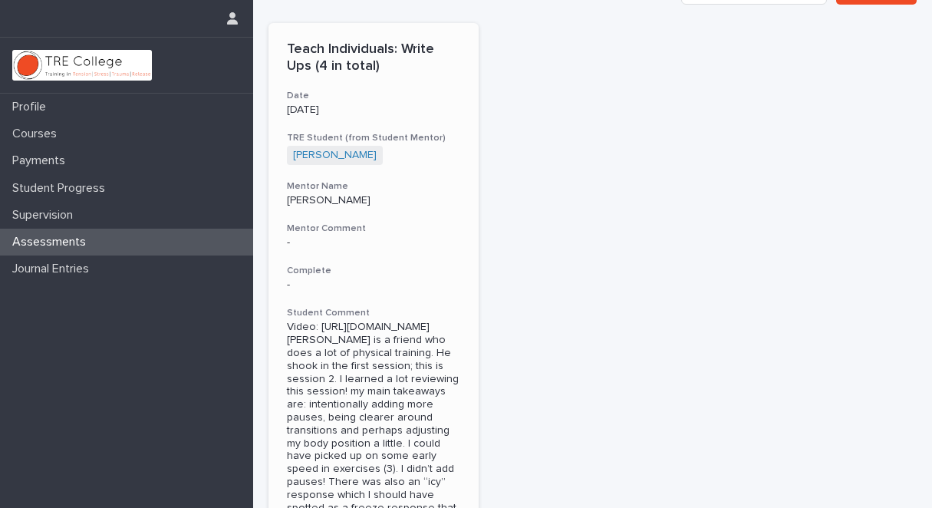
click at [317, 270] on h3 "Complete" at bounding box center [373, 271] width 173 height 12
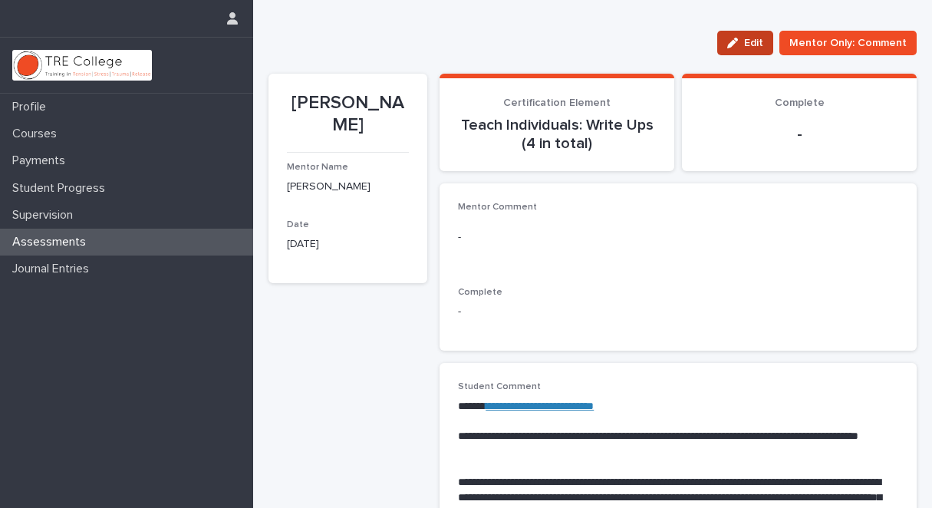
click at [747, 38] on span "Edit" at bounding box center [753, 43] width 19 height 11
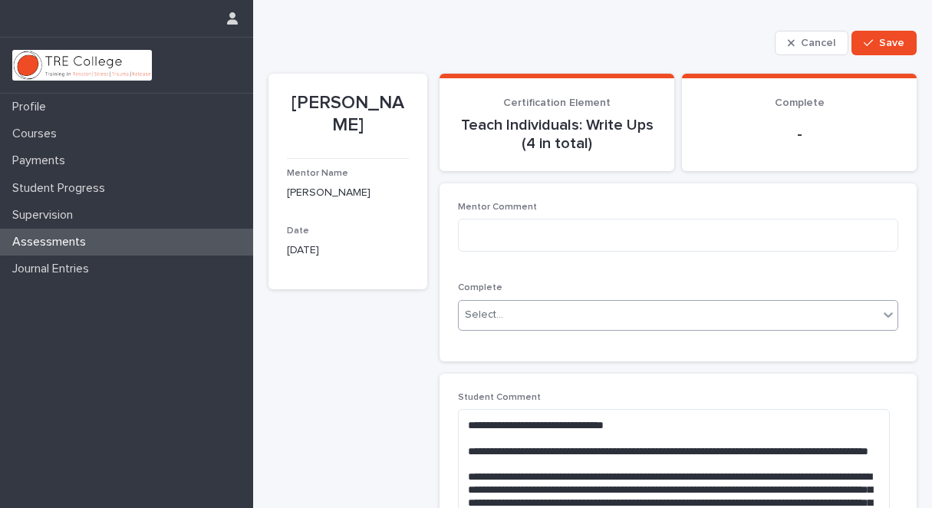
click at [881, 312] on icon at bounding box center [888, 314] width 15 height 15
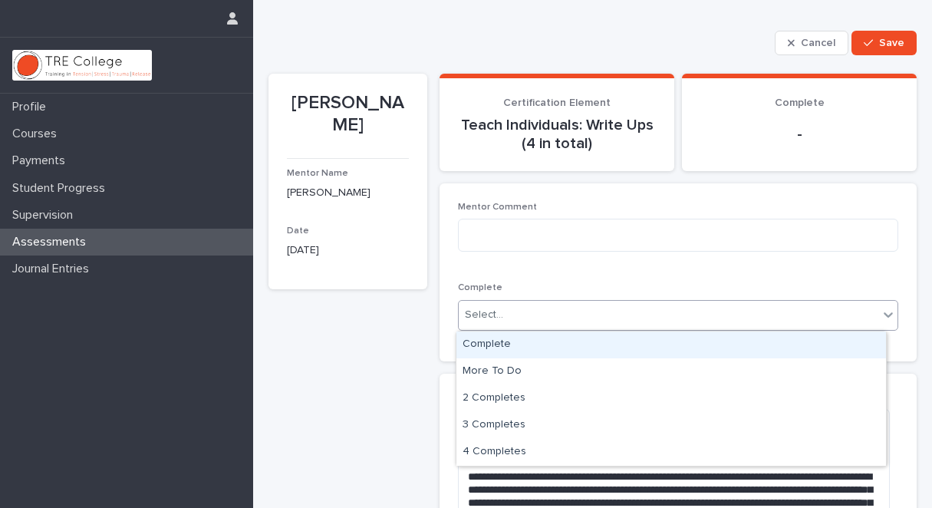
click at [738, 341] on div "Complete" at bounding box center [671, 344] width 430 height 27
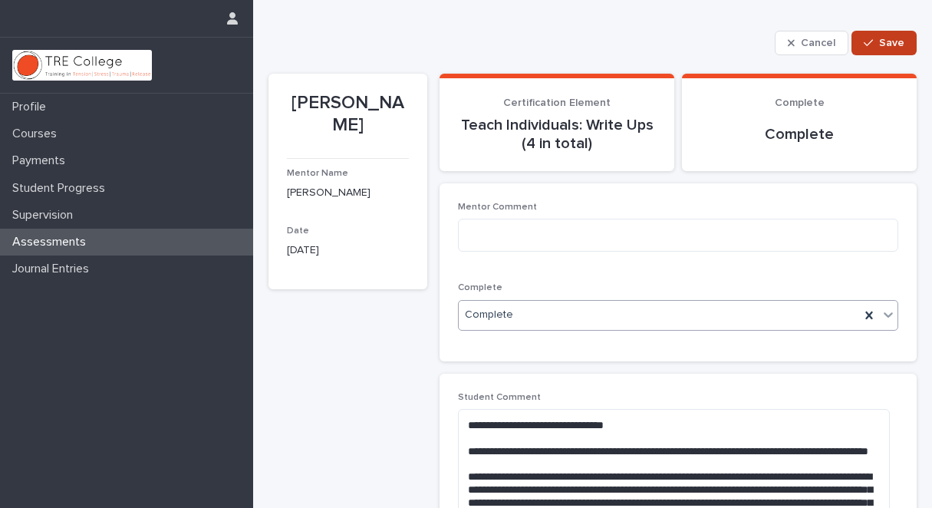
click at [882, 39] on span "Save" at bounding box center [891, 43] width 25 height 11
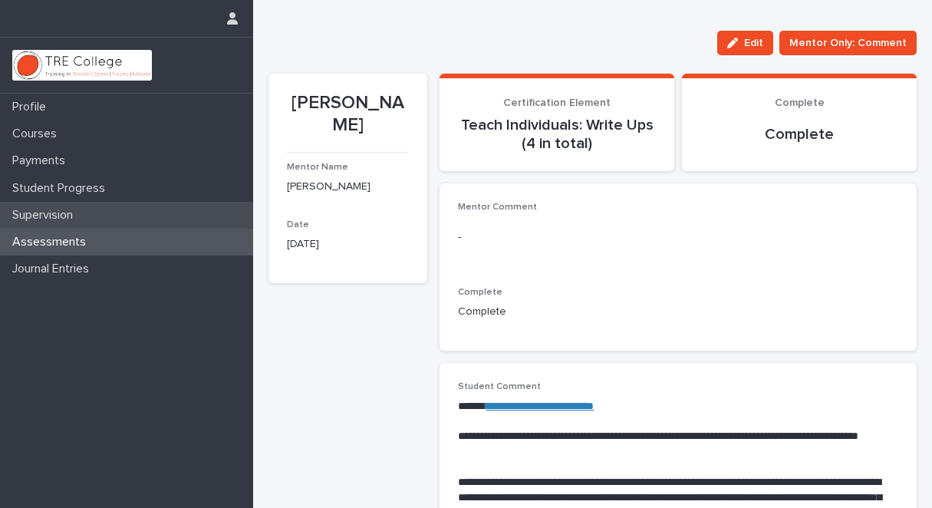
click at [68, 215] on p "Supervision" at bounding box center [45, 215] width 79 height 15
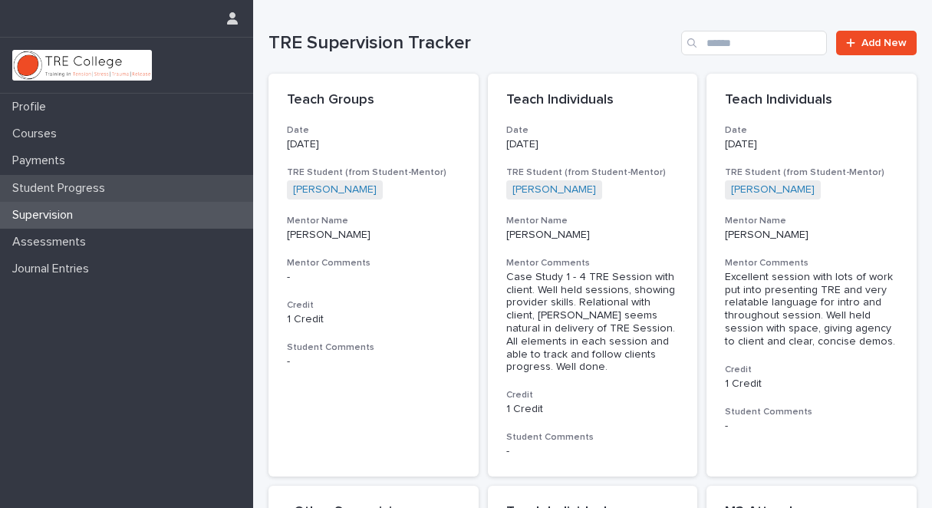
click at [102, 188] on p "Student Progress" at bounding box center [61, 188] width 111 height 15
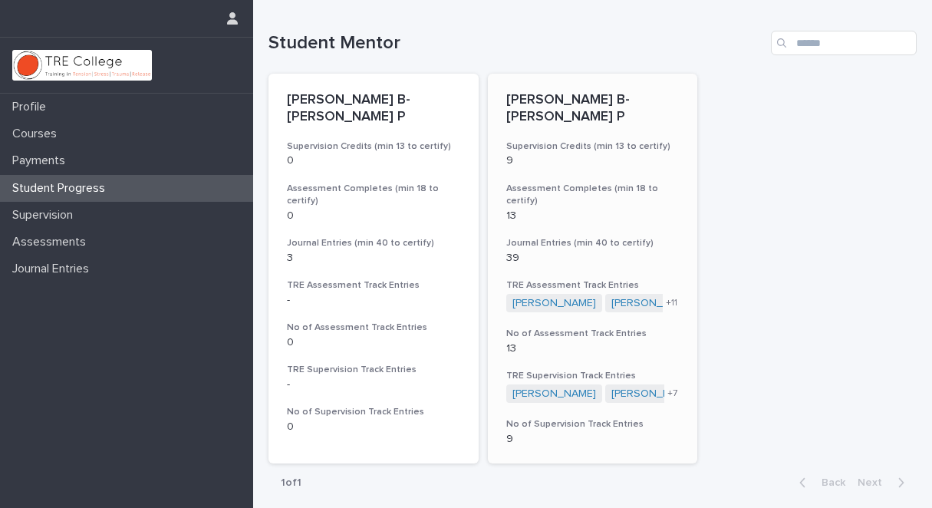
click at [509, 252] on p "39" at bounding box center [592, 258] width 173 height 13
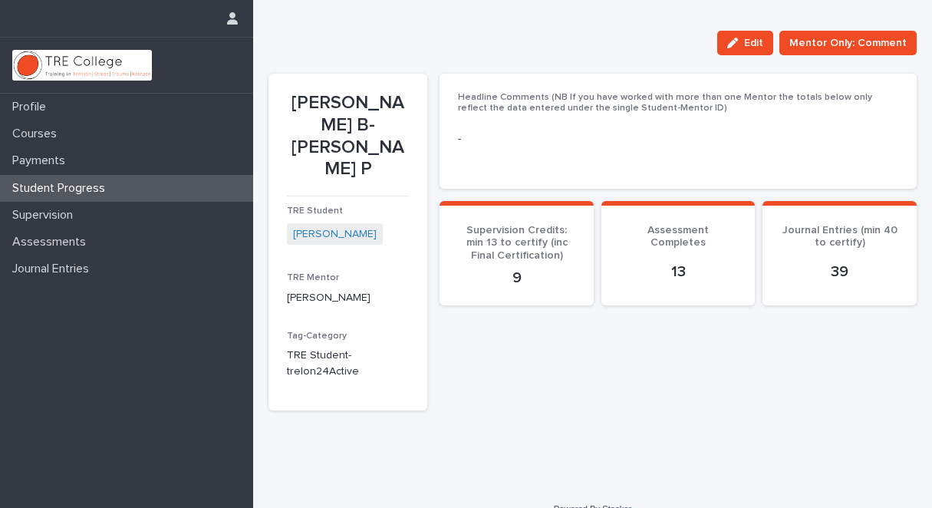
click at [839, 273] on p "39" at bounding box center [839, 271] width 117 height 18
click at [843, 267] on p "39" at bounding box center [839, 271] width 117 height 18
click at [85, 215] on p "Supervision" at bounding box center [45, 215] width 79 height 15
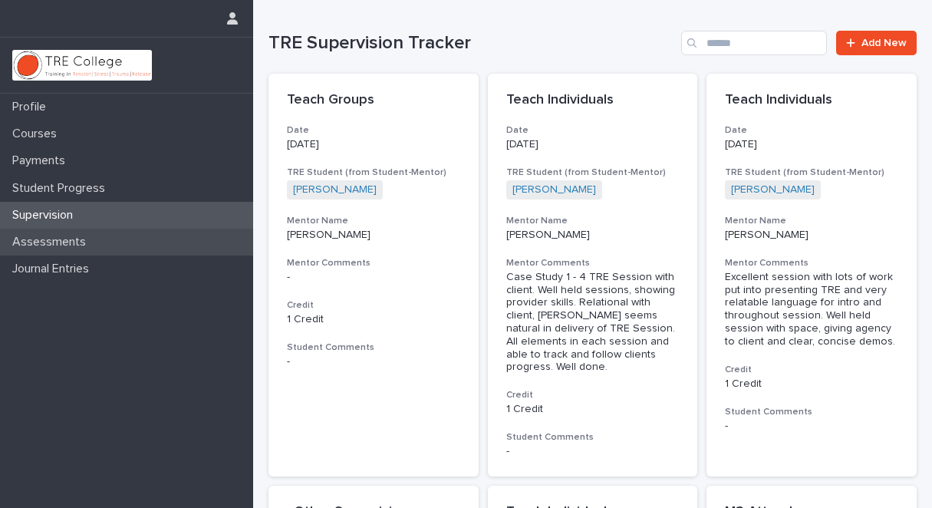
click at [71, 241] on p "Assessments" at bounding box center [52, 242] width 92 height 15
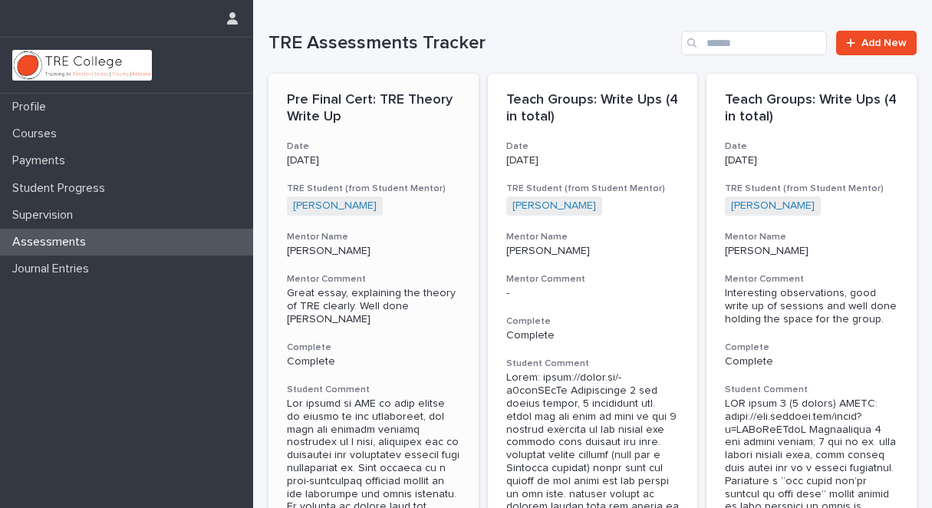
scroll to position [8, 0]
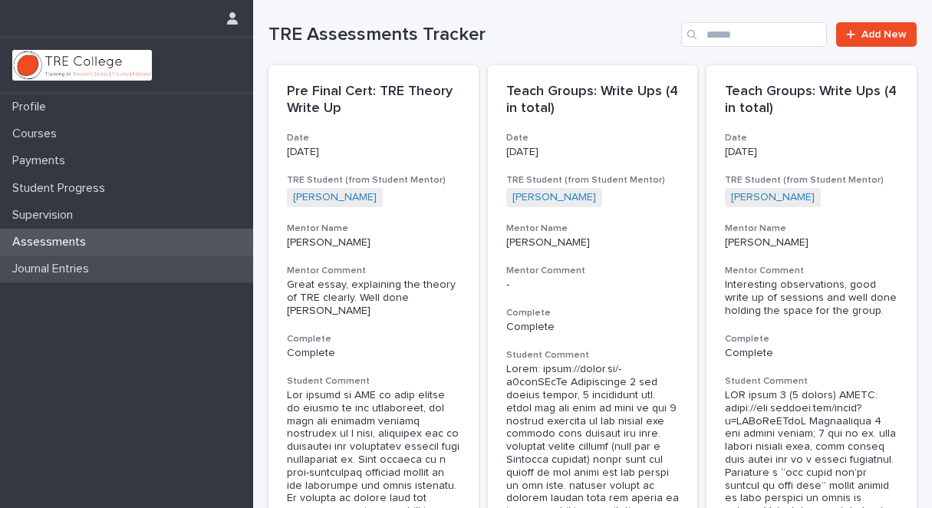
click at [46, 269] on p "Journal Entries" at bounding box center [53, 269] width 95 height 15
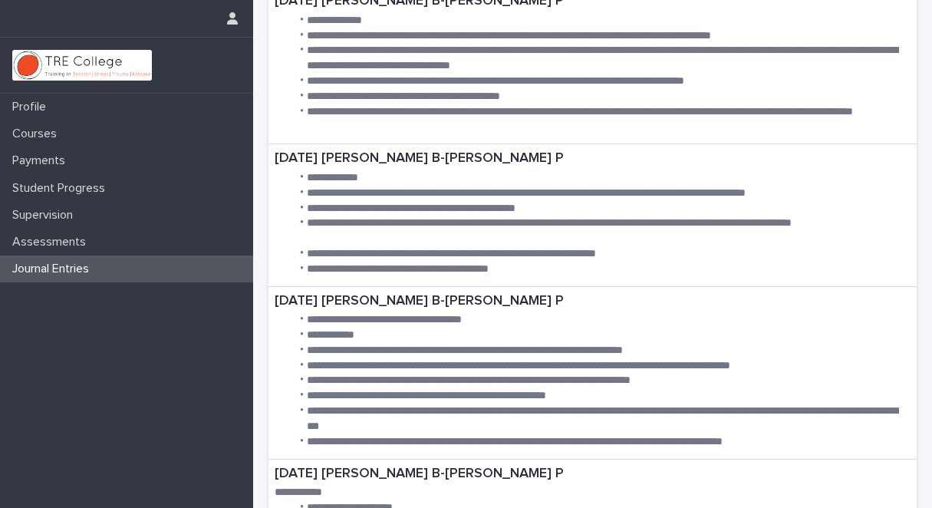
scroll to position [1405, 0]
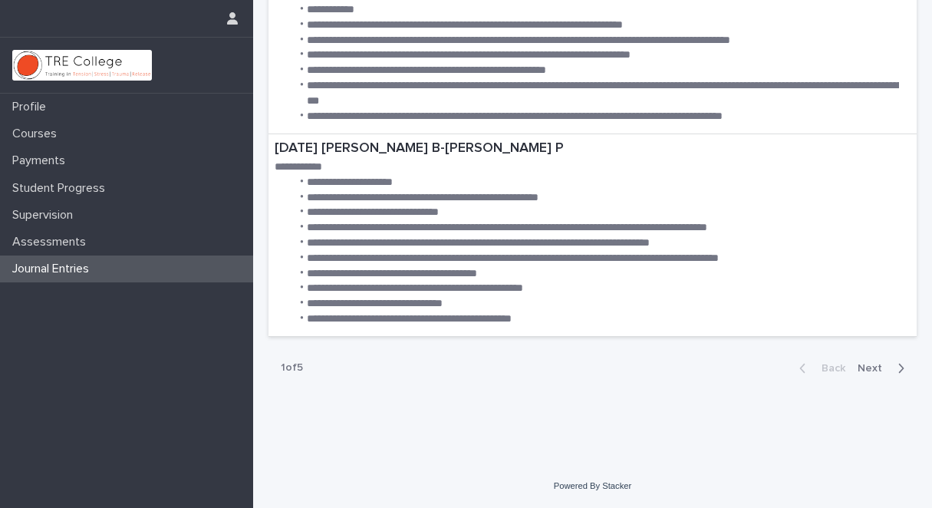
click at [860, 367] on span "Next" at bounding box center [875, 368] width 34 height 11
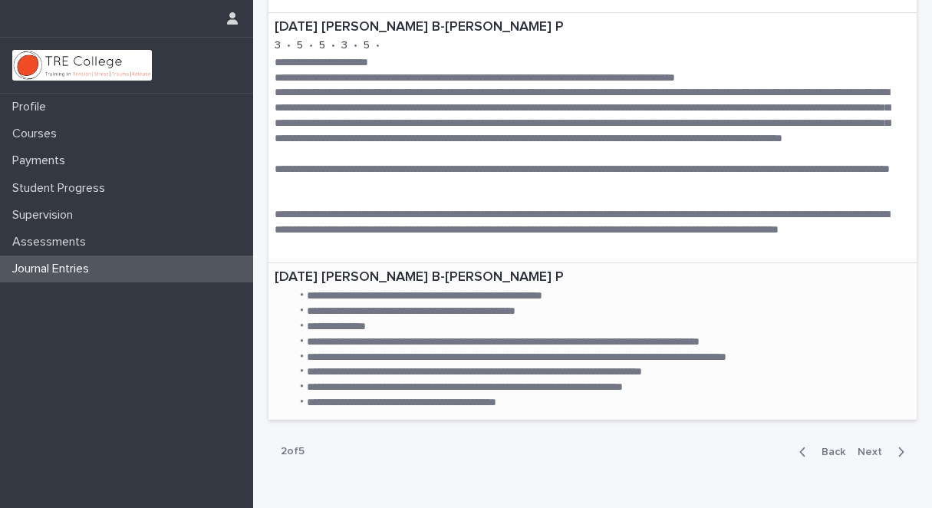
scroll to position [1559, 0]
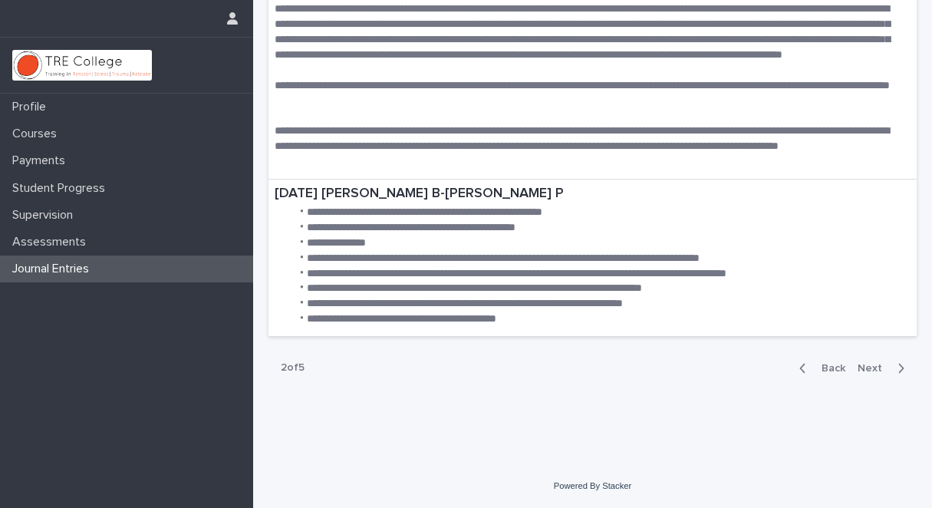
click at [862, 370] on span "Next" at bounding box center [875, 368] width 34 height 11
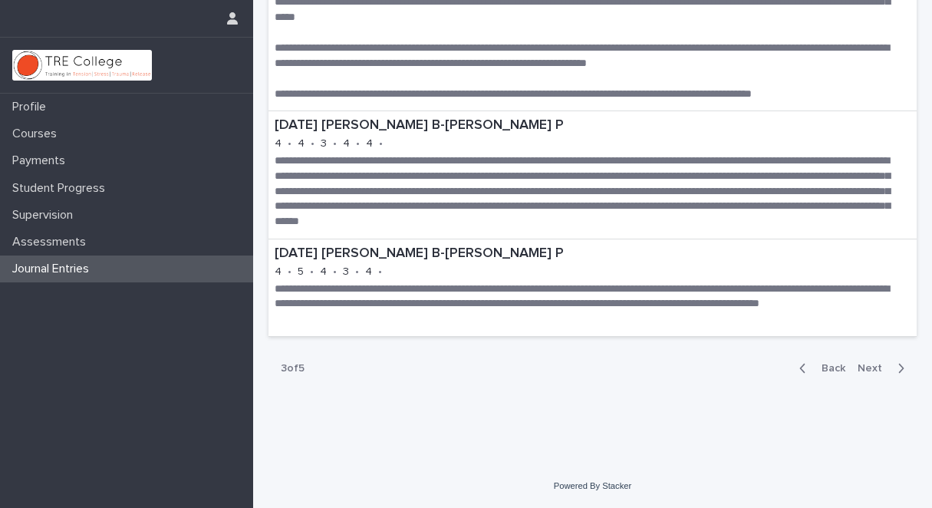
scroll to position [1469, 0]
click at [875, 365] on span "Next" at bounding box center [875, 368] width 34 height 11
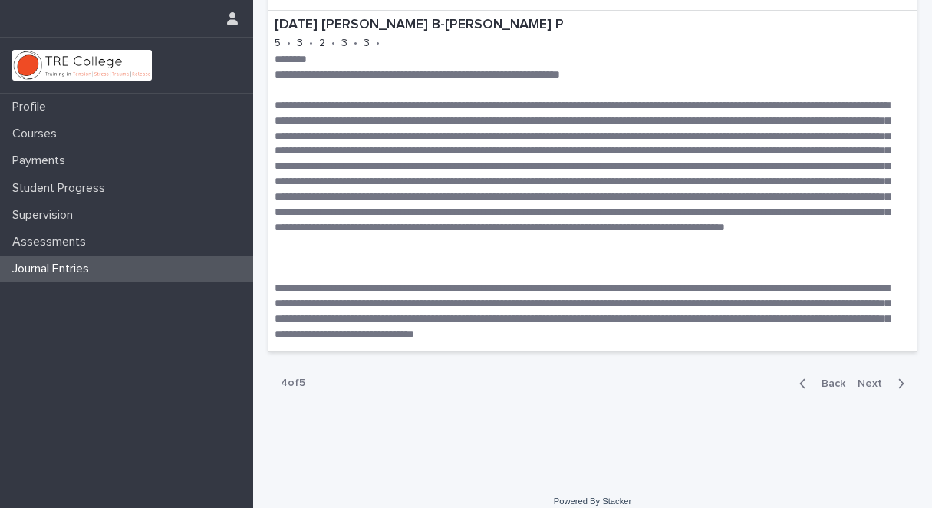
scroll to position [2281, 0]
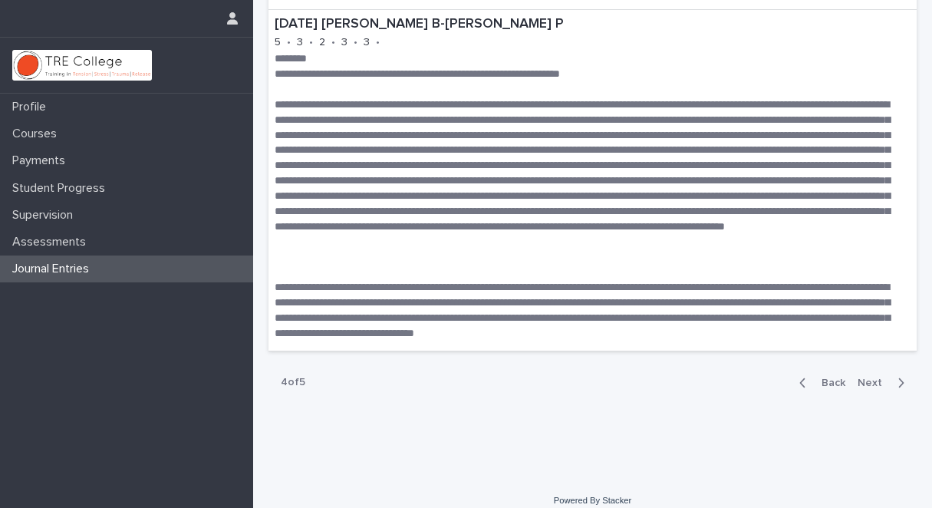
click at [868, 383] on span "Next" at bounding box center [875, 382] width 34 height 11
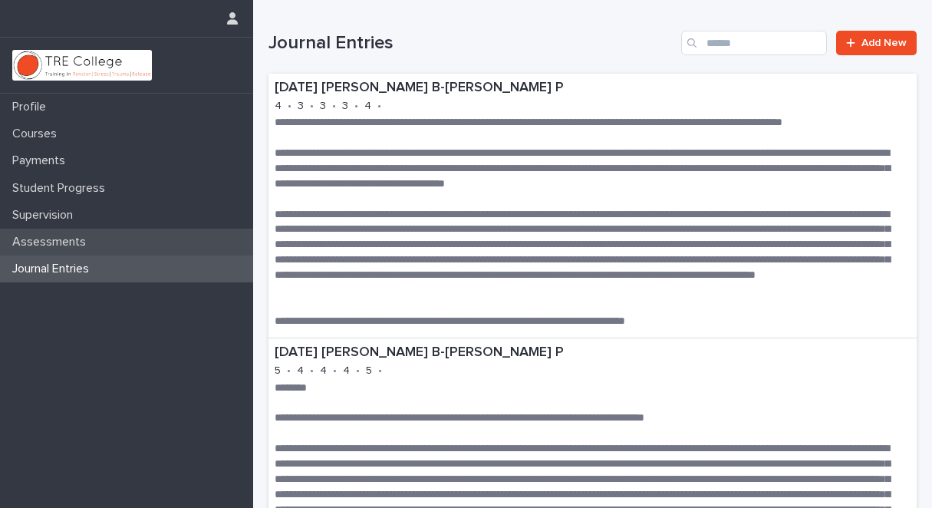
click at [81, 240] on p "Assessments" at bounding box center [52, 242] width 92 height 15
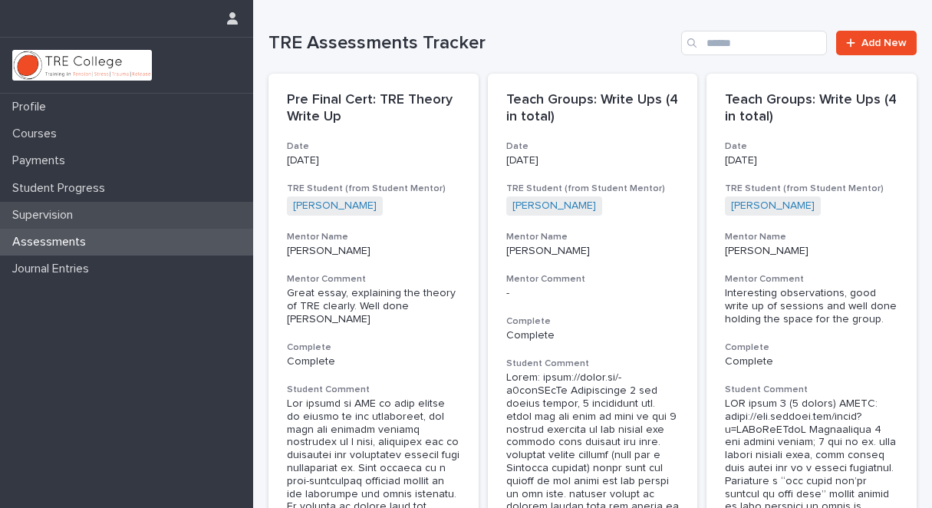
click at [63, 214] on p "Supervision" at bounding box center [45, 215] width 79 height 15
